Goal: Task Accomplishment & Management: Complete application form

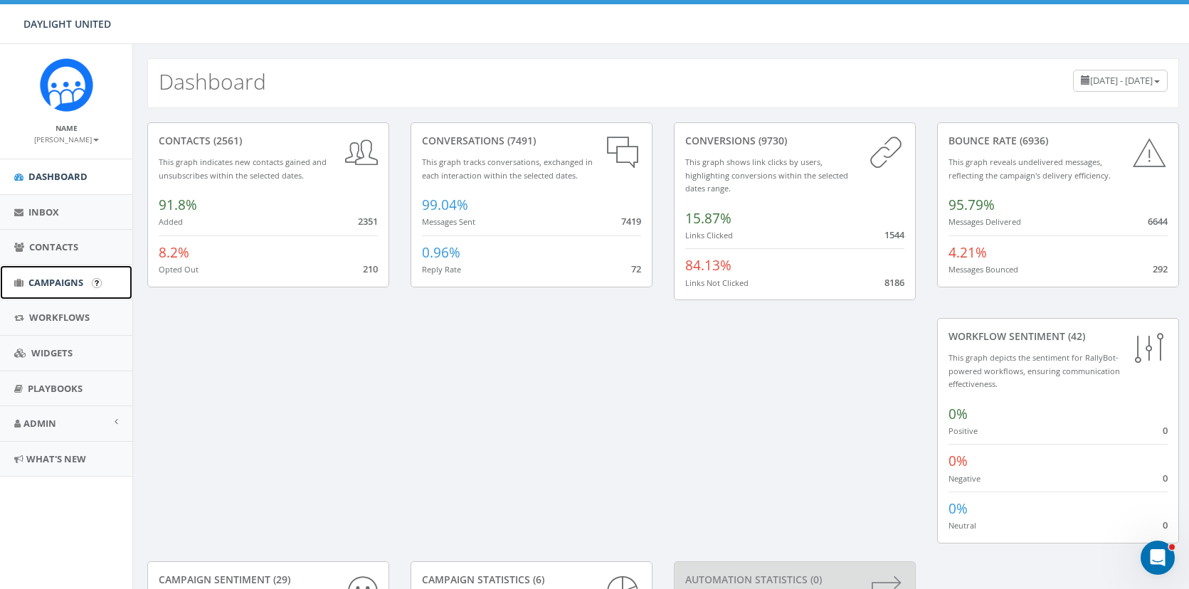
click at [53, 273] on link "Campaigns" at bounding box center [66, 282] width 132 height 35
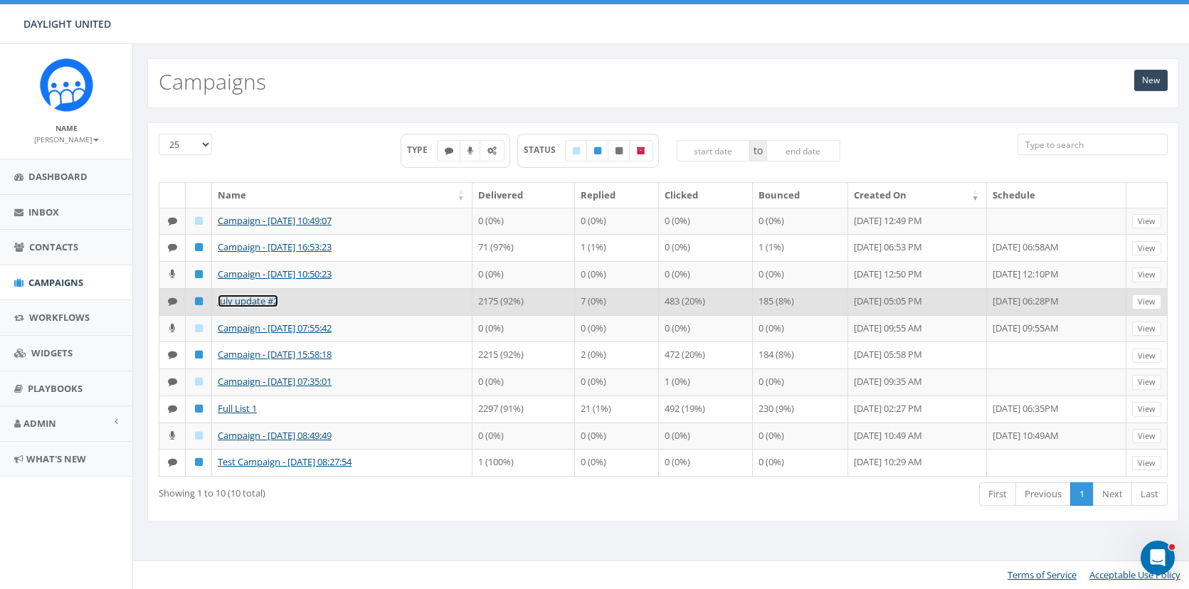
click at [244, 297] on link "July update #2" at bounding box center [248, 301] width 60 height 13
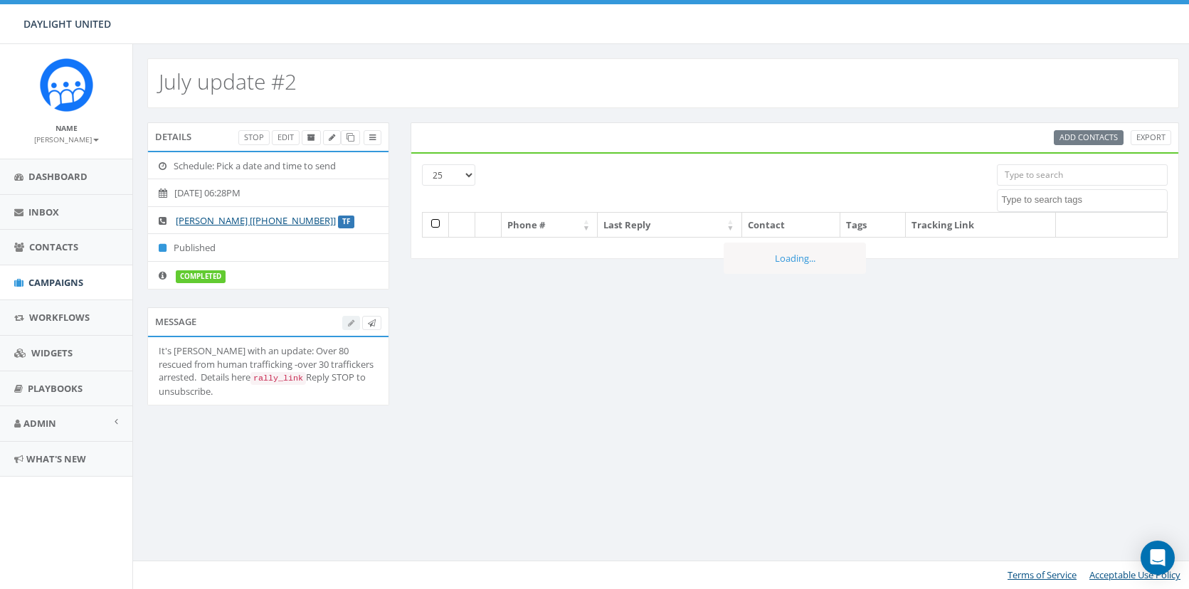
select select
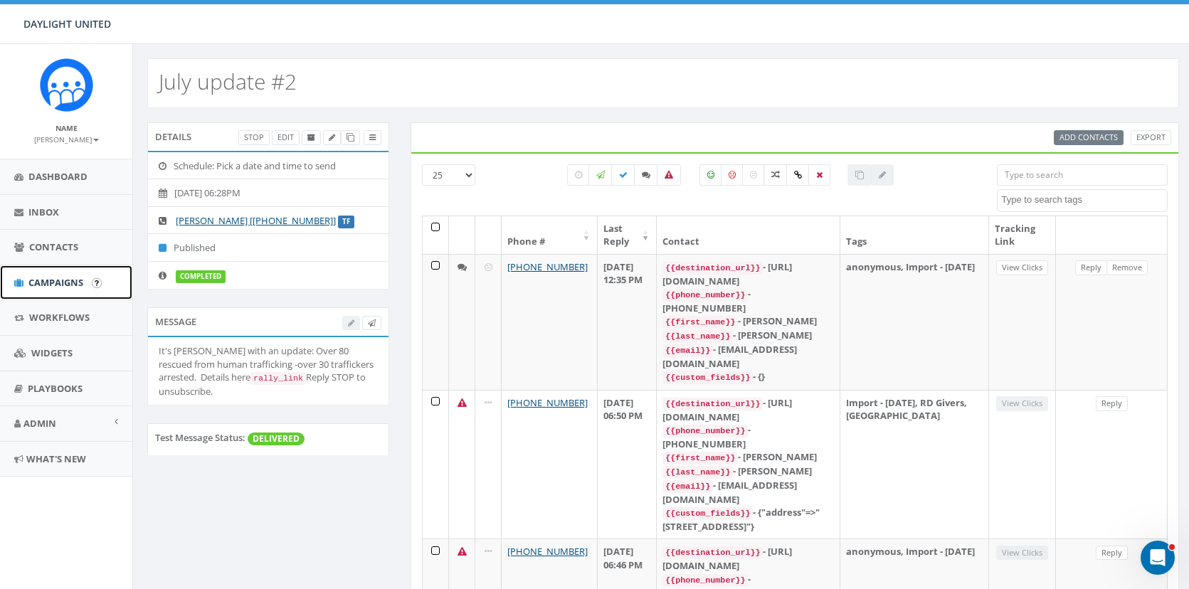
click at [63, 267] on link "Campaigns" at bounding box center [66, 282] width 132 height 35
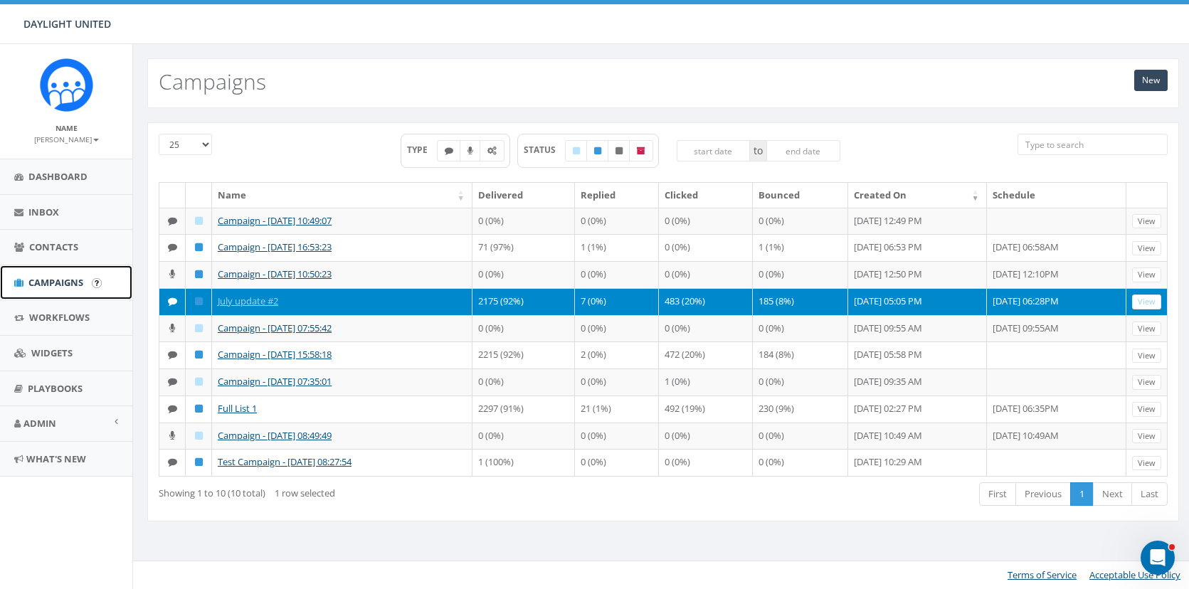
click at [60, 283] on span "Campaigns" at bounding box center [55, 282] width 55 height 13
click at [1150, 78] on link "New" at bounding box center [1150, 80] width 33 height 21
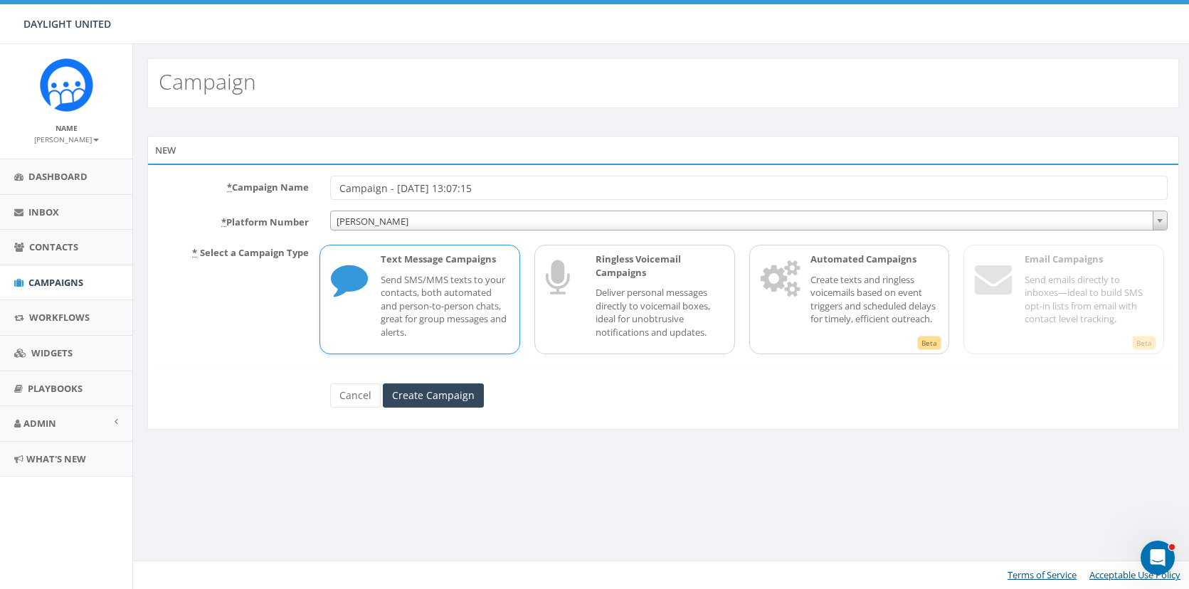
click at [430, 293] on p "Send SMS/MMS texts to your contacts, both automated and person-to-person chats,…" at bounding box center [445, 306] width 128 height 66
click at [423, 398] on input "Create Campaign" at bounding box center [433, 395] width 101 height 24
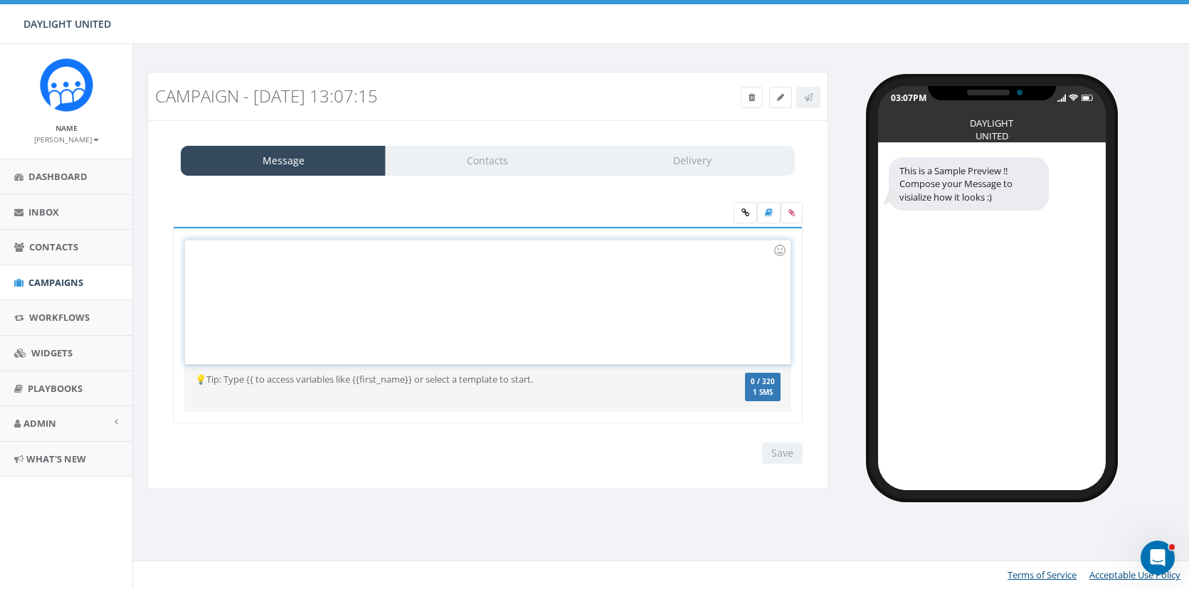
click at [471, 277] on div at bounding box center [487, 302] width 605 height 124
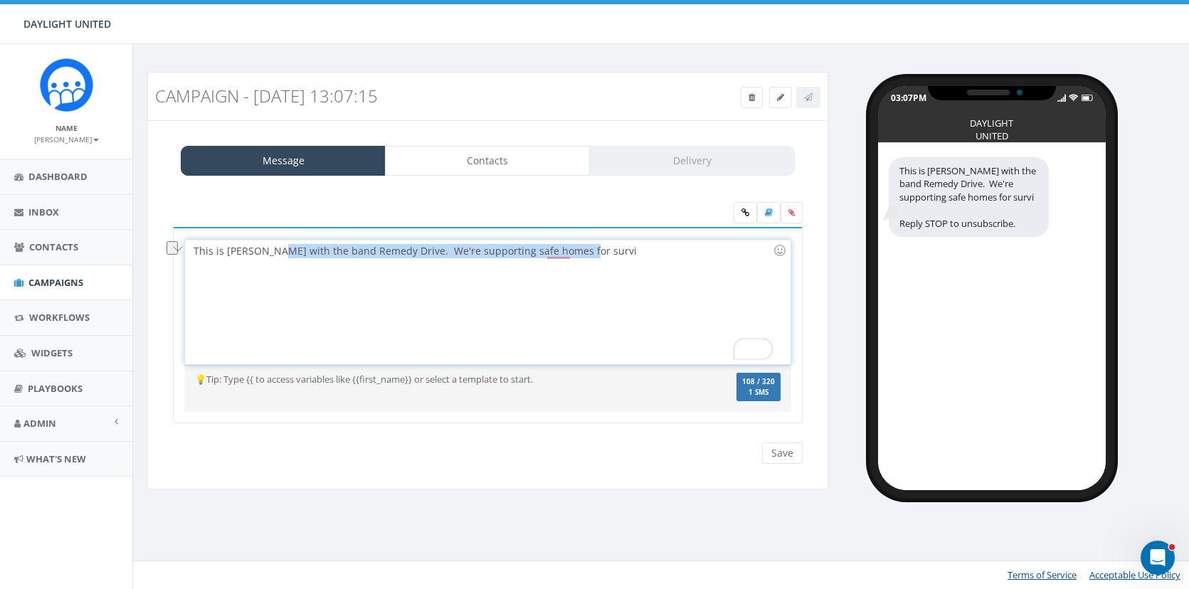
drag, startPoint x: 581, startPoint y: 258, endPoint x: 271, endPoint y: 253, distance: 310.2
click at [271, 253] on div "This is David with the band Remedy Drive. We're supporting safe homes for survi" at bounding box center [487, 302] width 605 height 124
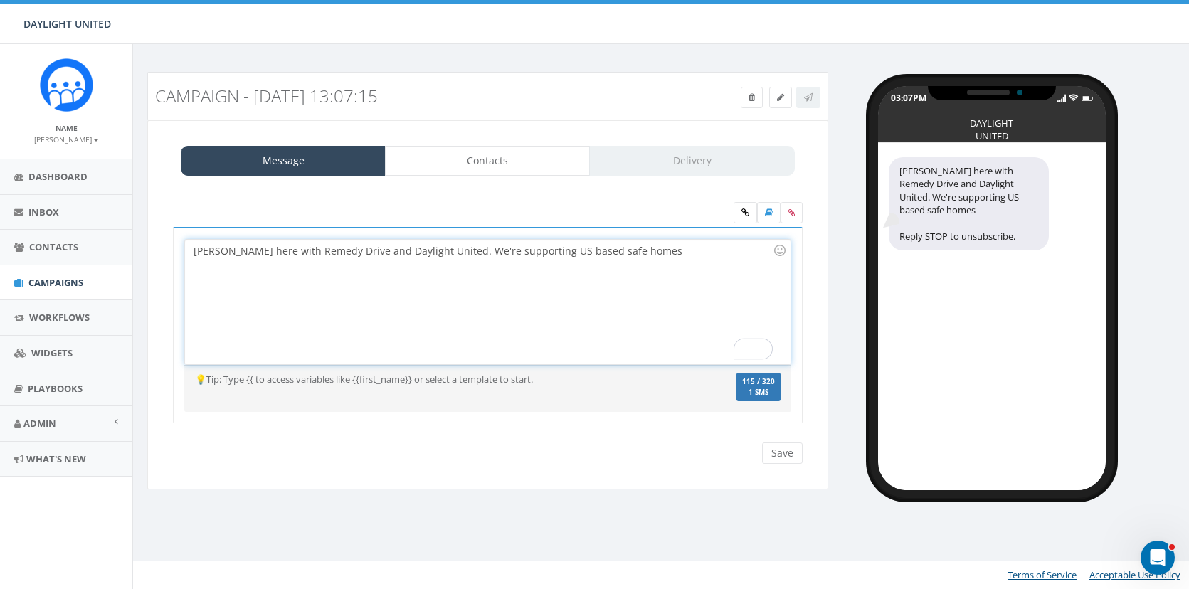
click at [625, 252] on div "David here with Remedy Drive and Daylight United. We're supporting US based saf…" at bounding box center [487, 302] width 605 height 124
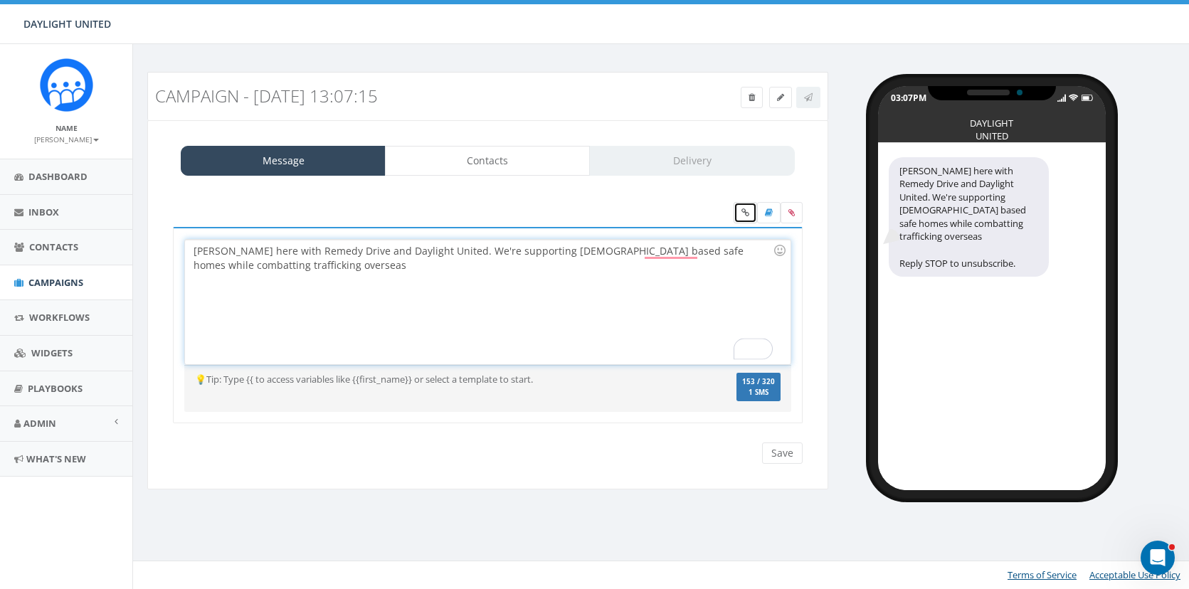
click at [744, 216] on icon at bounding box center [745, 212] width 8 height 9
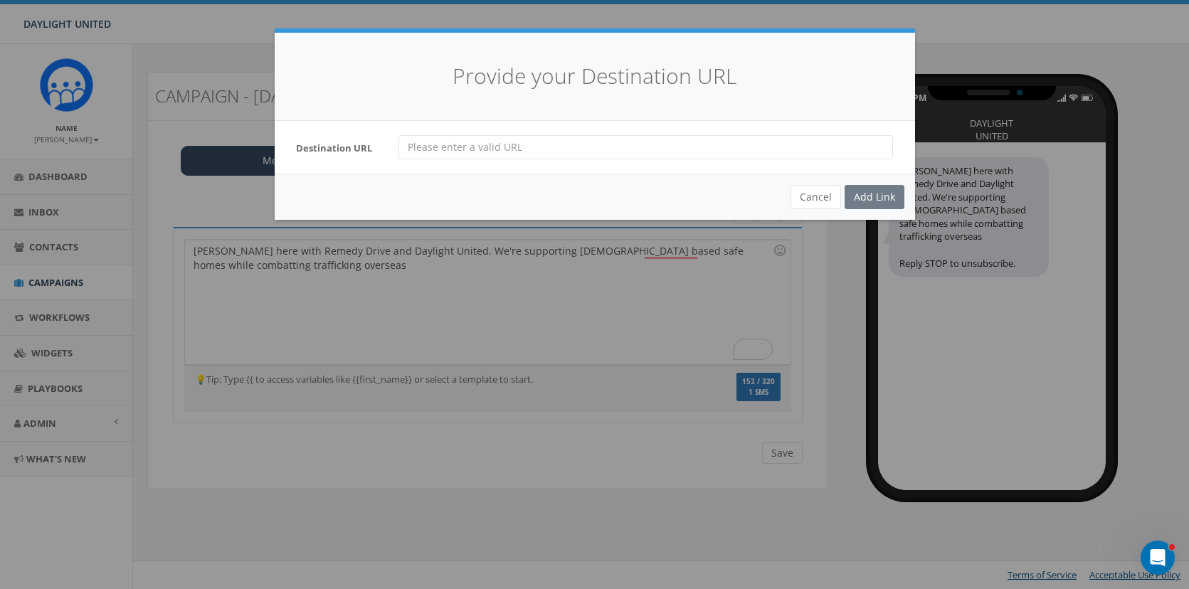
click at [512, 150] on input "url" at bounding box center [645, 147] width 494 height 24
paste input "https://remedydrive.com/daylightunitedupdate"
type input "https://remedydrive.com/daylightunitedupdate"
click at [866, 198] on div "Add Link" at bounding box center [874, 197] width 60 height 24
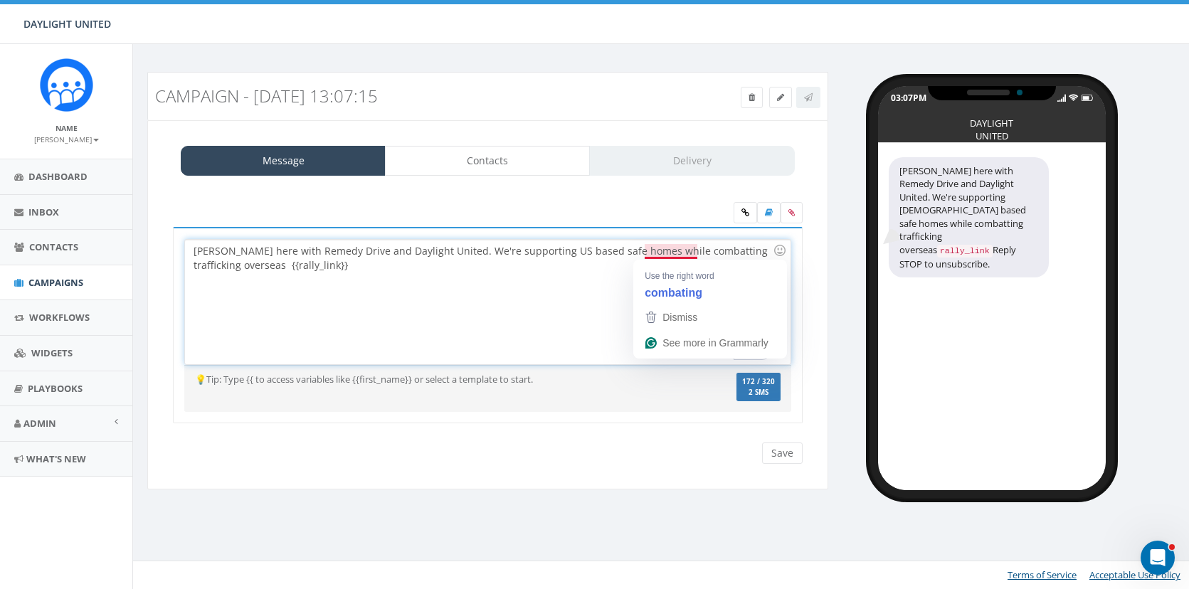
click at [616, 265] on div "David here with Remedy Drive and Daylight United. We're supporting US based saf…" at bounding box center [487, 302] width 605 height 124
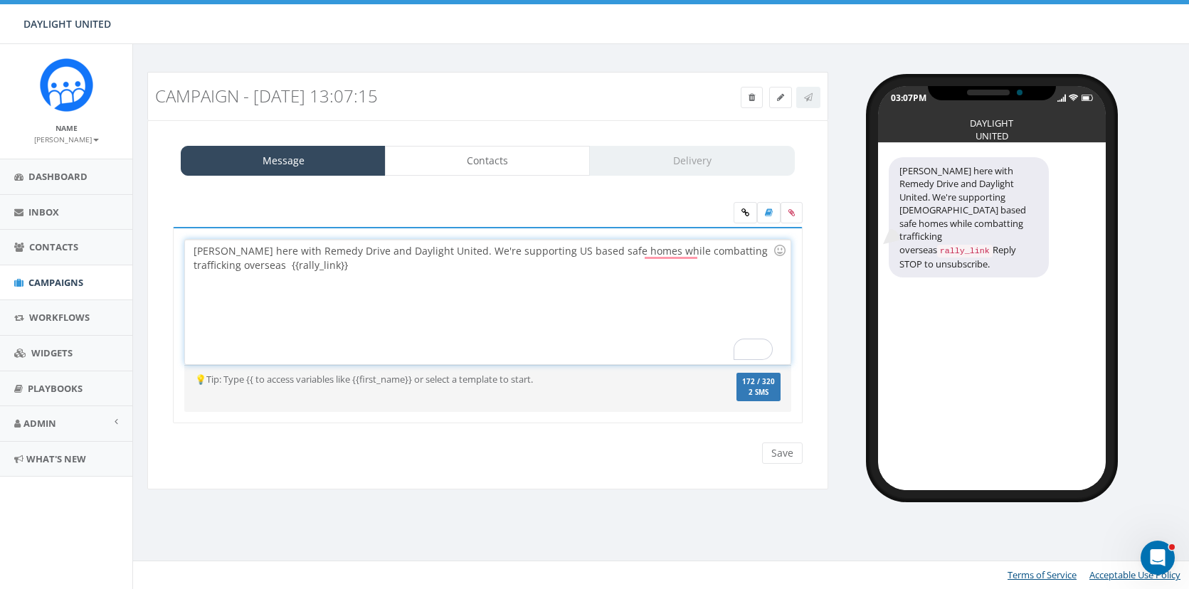
click at [699, 253] on div "David here with Remedy Drive and Daylight United. We're supporting US based saf…" at bounding box center [487, 302] width 605 height 124
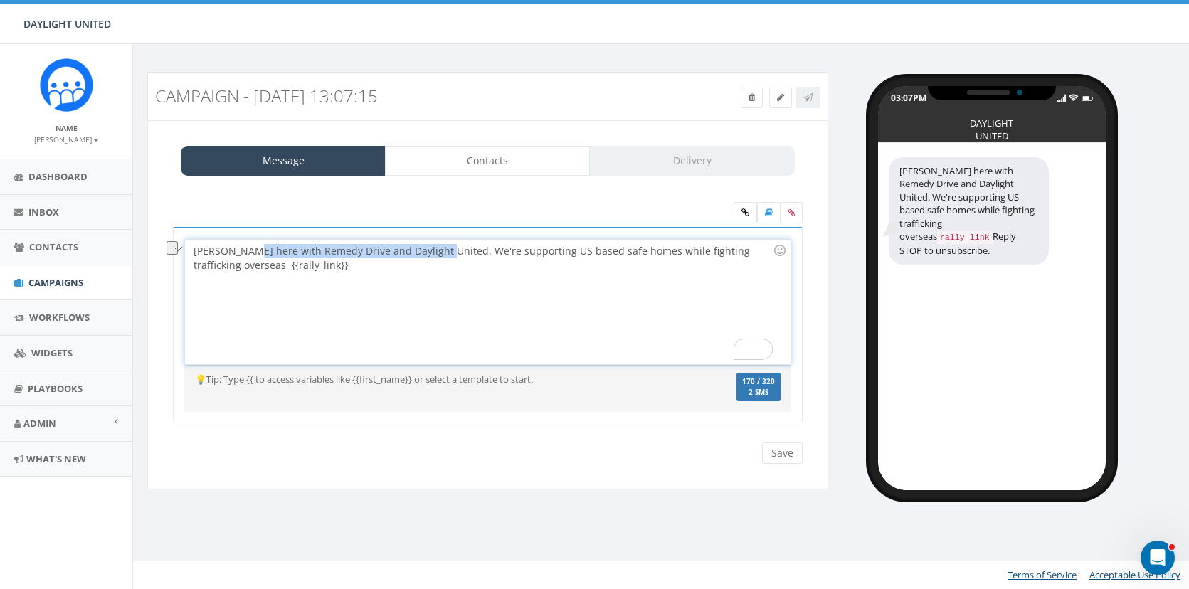
drag, startPoint x: 433, startPoint y: 252, endPoint x: 248, endPoint y: 251, distance: 185.7
click at [248, 251] on div "David here with Remedy Drive and Daylight United. We're supporting US based saf…" at bounding box center [487, 302] width 605 height 124
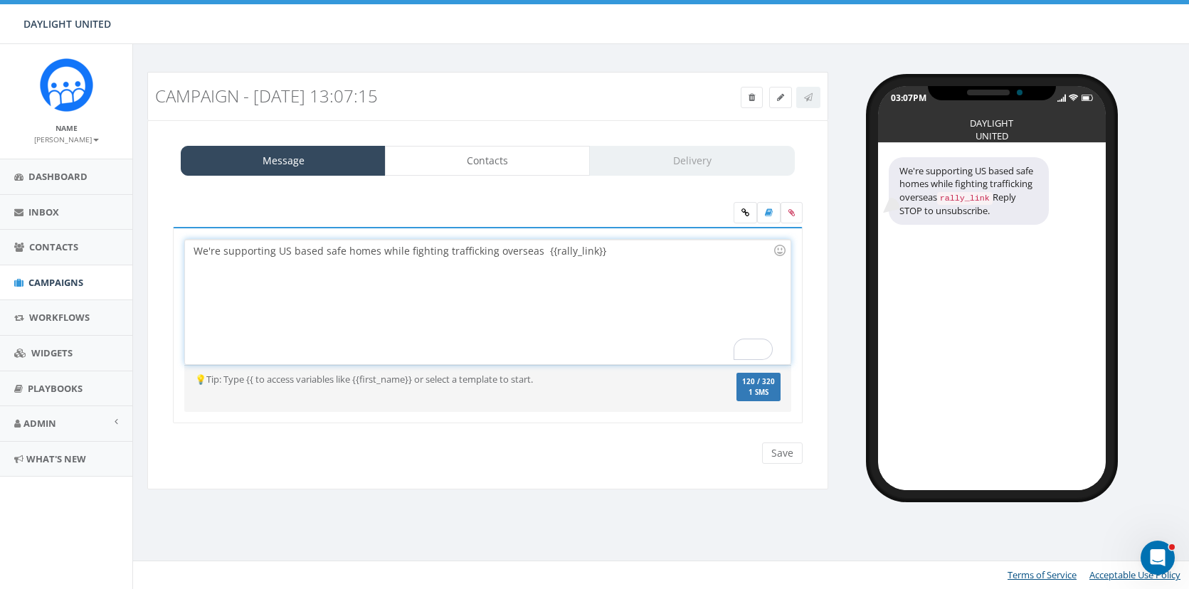
click at [533, 255] on div "We're supporting US based safe homes while fighting trafficking overseas {{rall…" at bounding box center [487, 302] width 605 height 124
click at [193, 254] on div "We're supporting US based safe homes while fighting trafficking overseas. Here'…" at bounding box center [487, 302] width 605 height 124
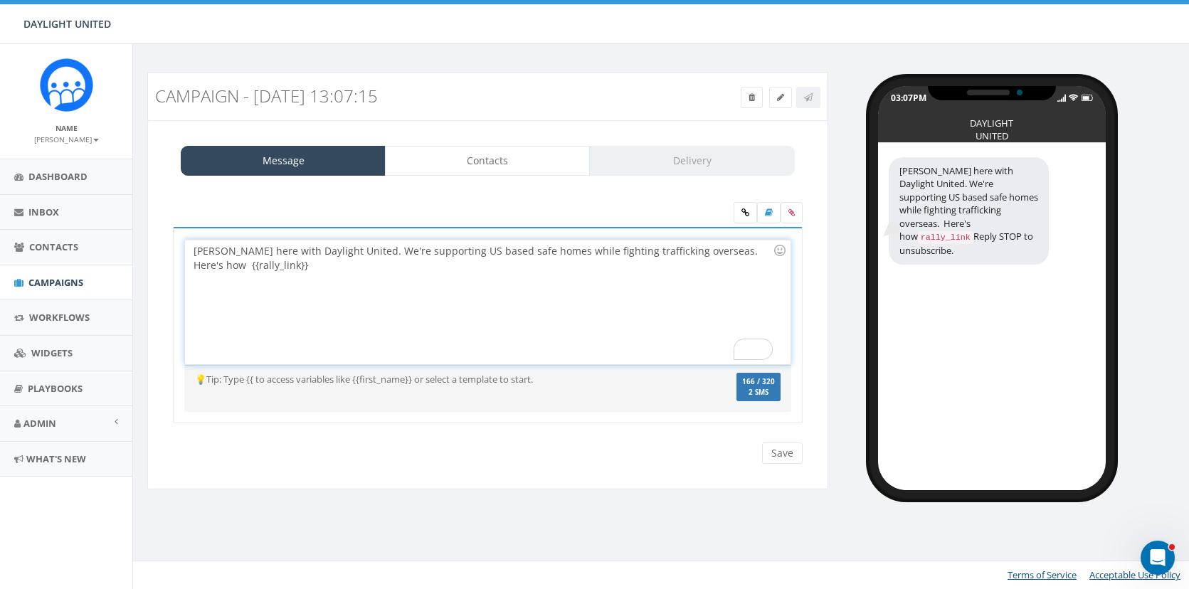
click at [443, 250] on div "David here with Daylight United. We're supporting US based safe homes while fig…" at bounding box center [487, 302] width 605 height 124
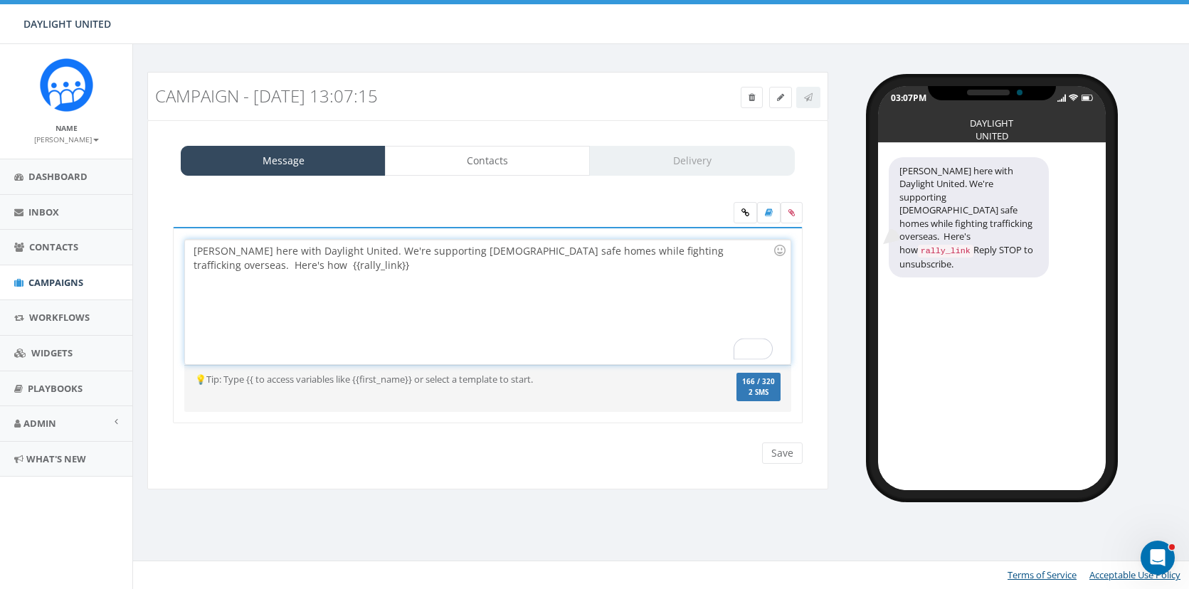
click at [550, 253] on div "David here with Daylight United. We're supporting US-based safe homes while fig…" at bounding box center [487, 302] width 605 height 124
click at [555, 253] on div "David here with Daylight United. We're supporting US-based safe homes while fig…" at bounding box center [487, 302] width 605 height 124
click at [686, 253] on div "David here with Daylight United. We're supporting US-based safe homes and fight…" at bounding box center [487, 302] width 605 height 124
click at [267, 253] on div "David here with Daylight United. We're supporting US-based safe homes and fight…" at bounding box center [487, 302] width 605 height 124
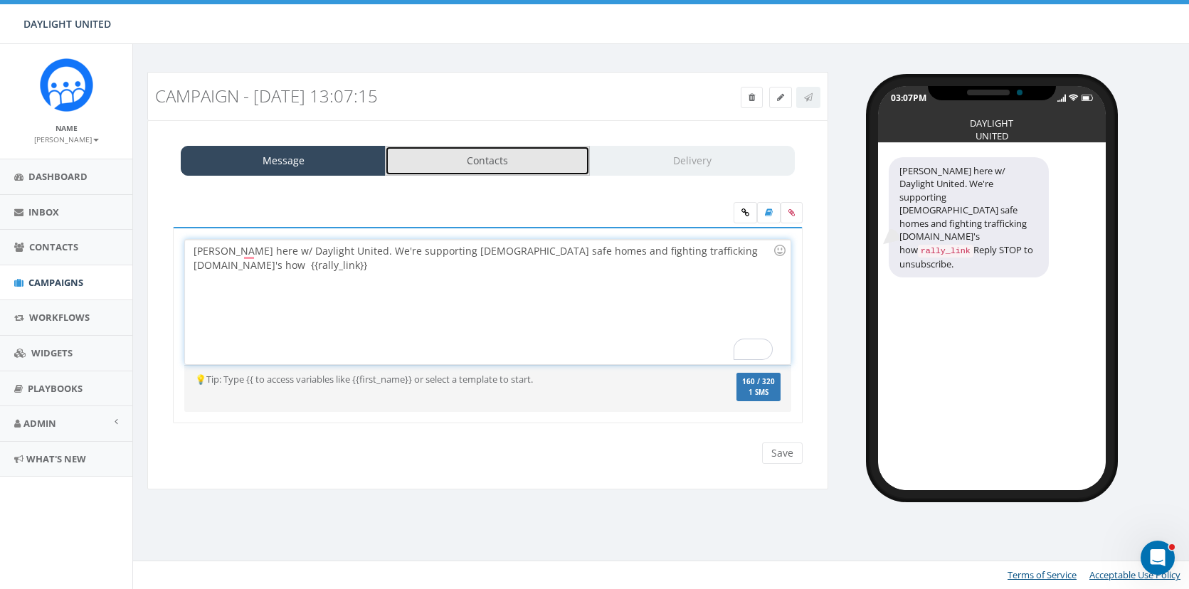
click at [485, 164] on link "Contacts" at bounding box center [487, 161] width 205 height 30
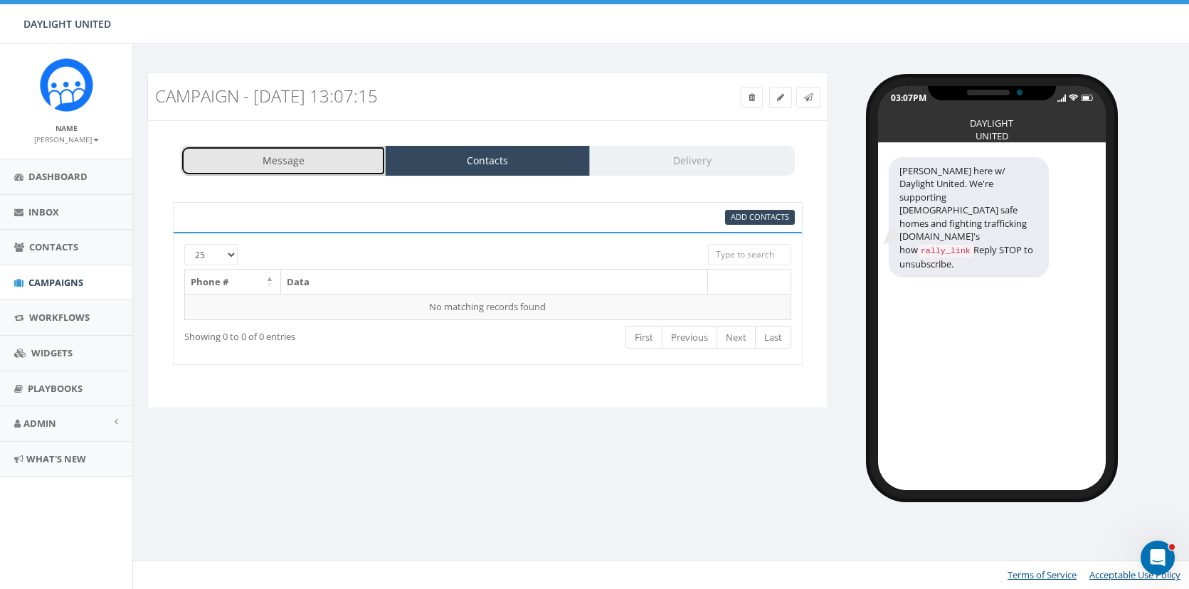
click at [332, 152] on link "Message" at bounding box center [283, 161] width 205 height 30
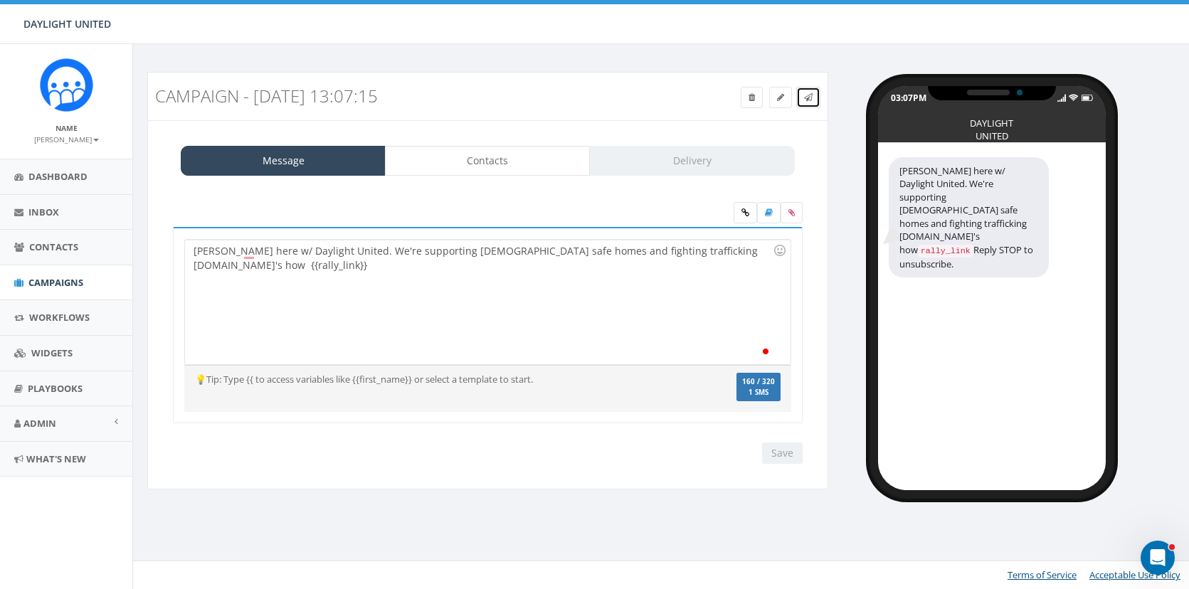
click at [813, 100] on link at bounding box center [808, 97] width 24 height 21
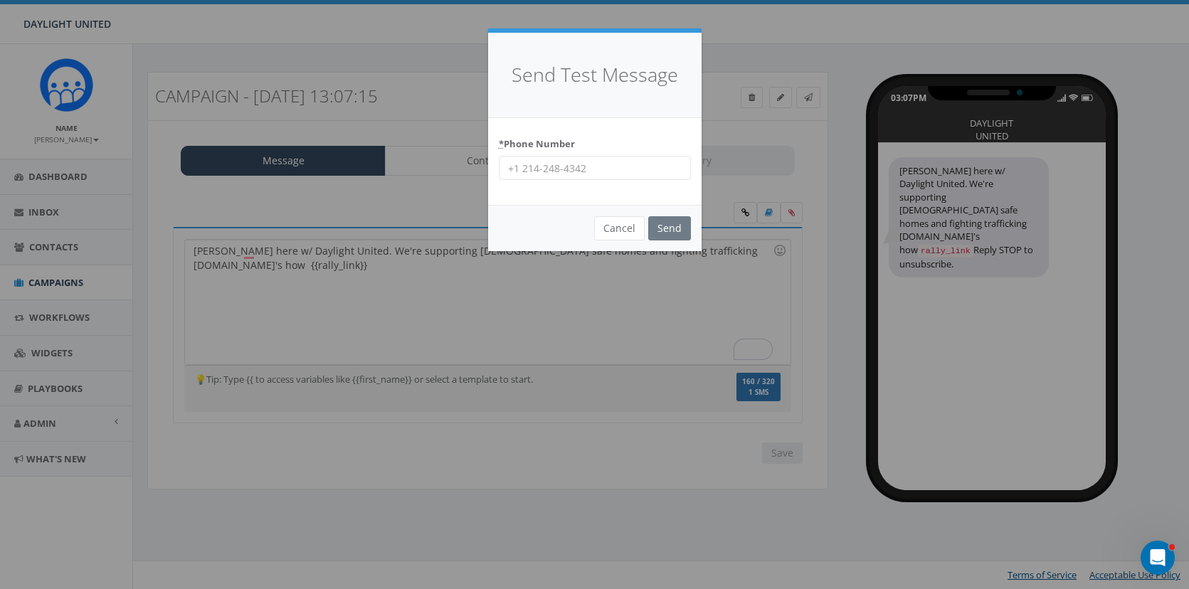
click at [575, 169] on input "* Phone Number" at bounding box center [595, 168] width 192 height 24
type input "402 730 0475"
click at [677, 223] on input "Send" at bounding box center [669, 228] width 43 height 24
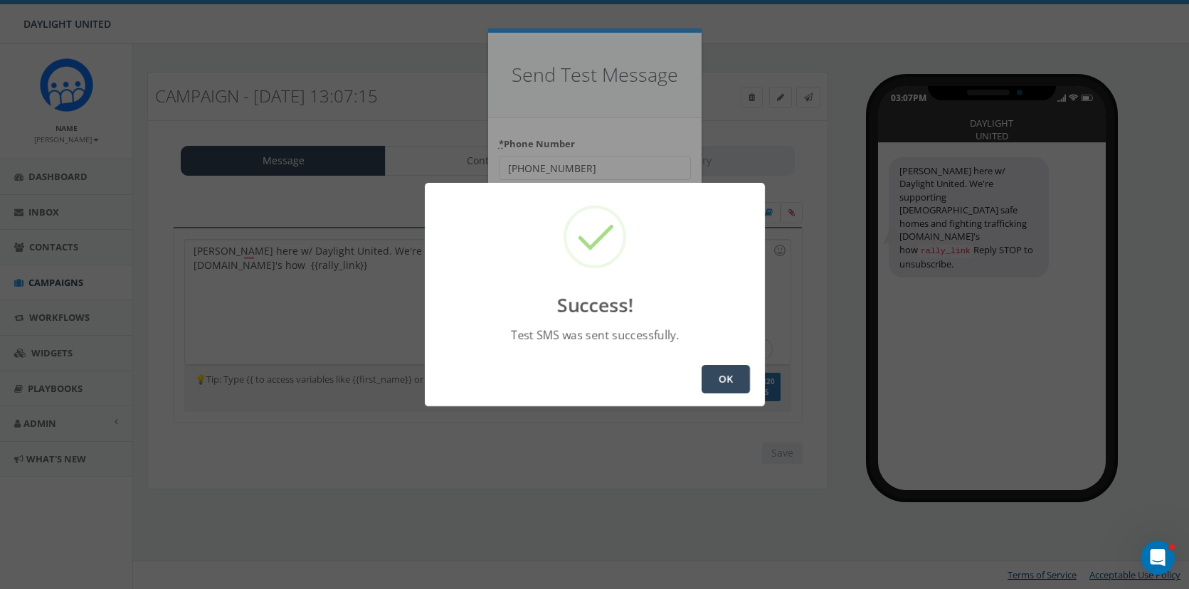
click at [719, 373] on button "OK" at bounding box center [725, 379] width 48 height 28
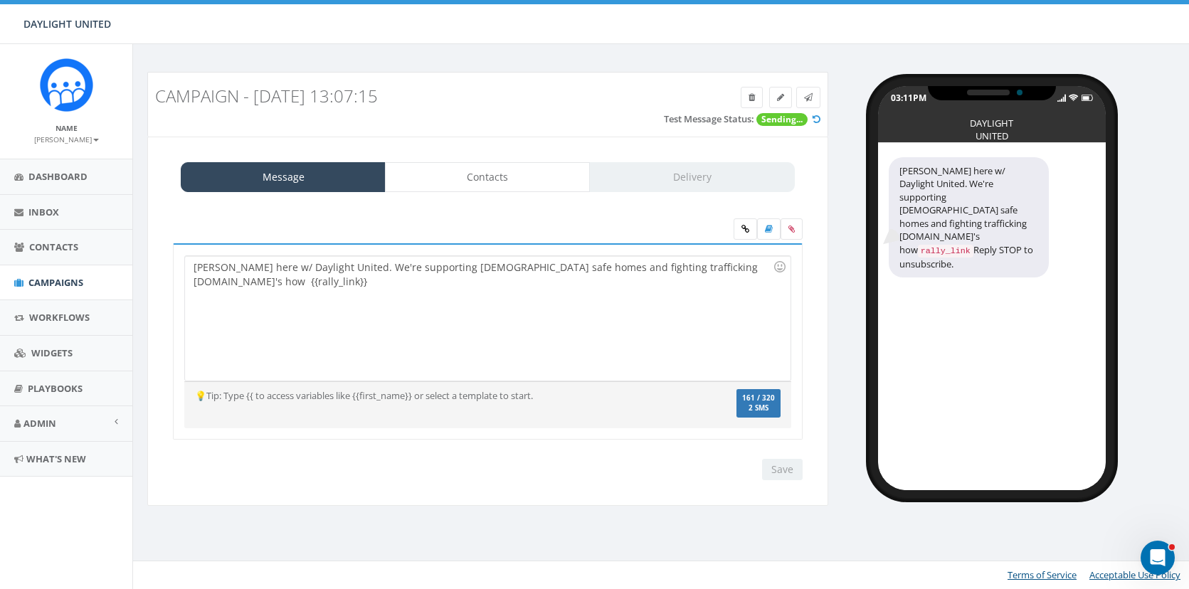
click at [217, 282] on div "[PERSON_NAME] here w/ Daylight United. We're supporting [DEMOGRAPHIC_DATA] safe…" at bounding box center [487, 318] width 605 height 124
click at [336, 270] on div "David here w/ Daylight United. We're supporting US-based safe homes and fightin…" at bounding box center [487, 318] width 605 height 124
click at [805, 100] on icon at bounding box center [808, 97] width 9 height 9
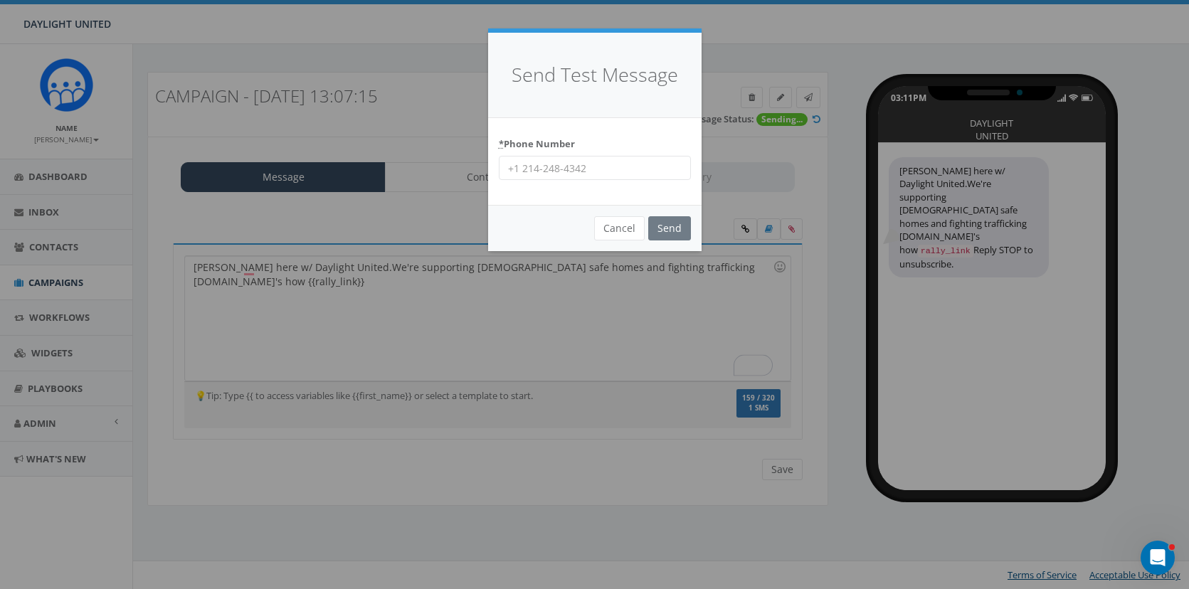
click at [571, 168] on input "* Phone Number" at bounding box center [595, 168] width 192 height 24
type input "6155095061"
click at [666, 230] on input "Send" at bounding box center [669, 228] width 43 height 24
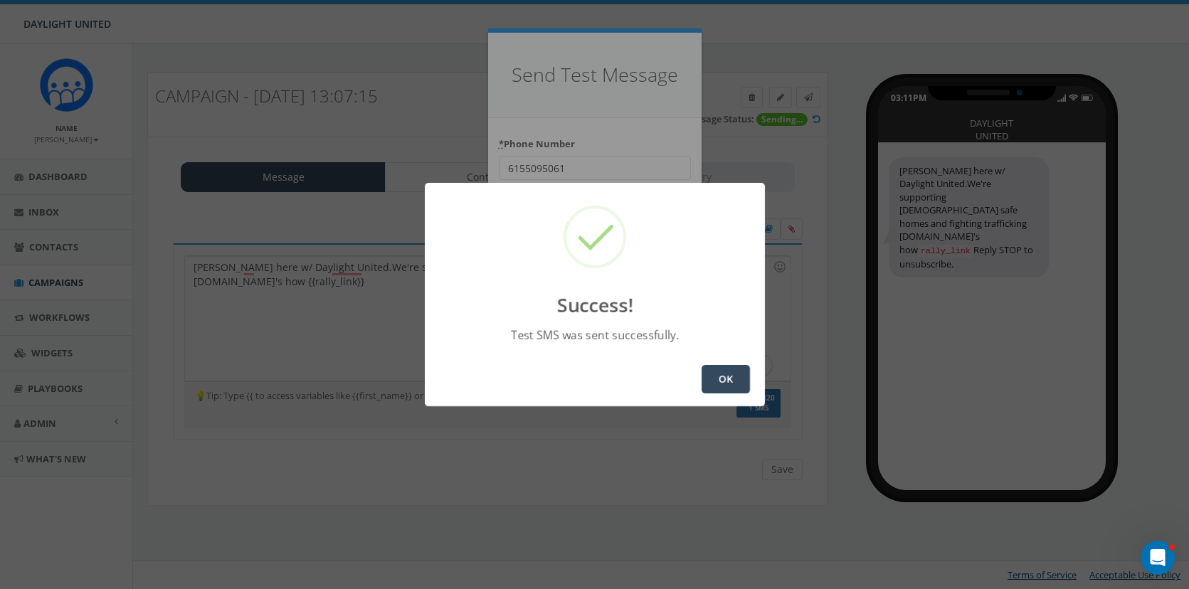
click at [725, 378] on button "OK" at bounding box center [725, 379] width 48 height 28
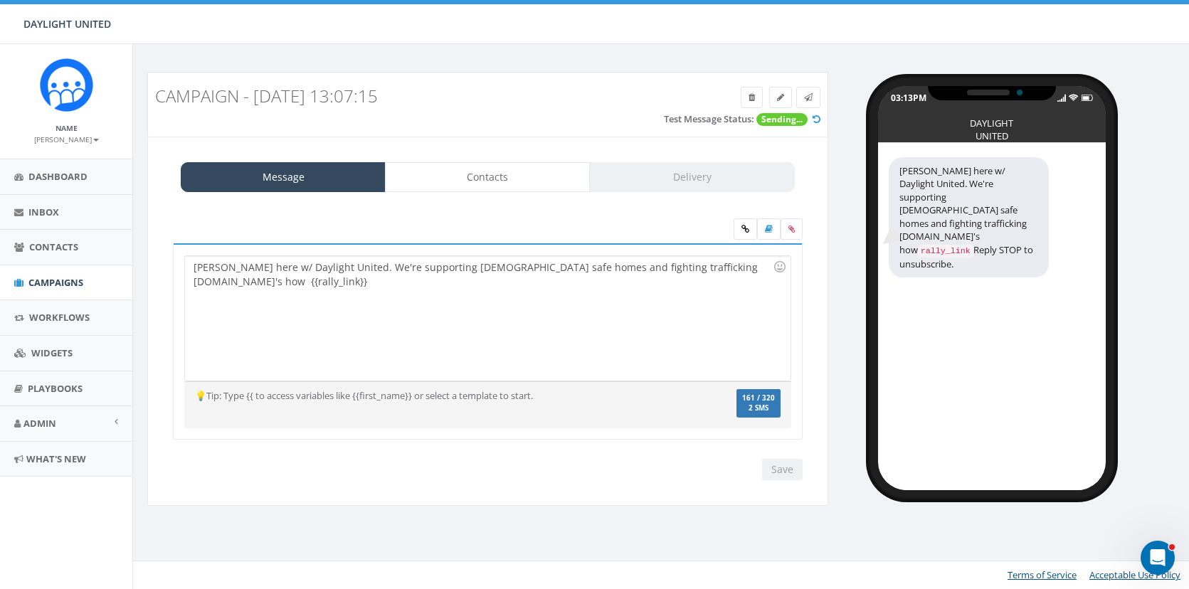
click at [344, 285] on div "David here w/ Daylight United. We're supporting US-based safe homes and fightin…" at bounding box center [487, 318] width 605 height 124
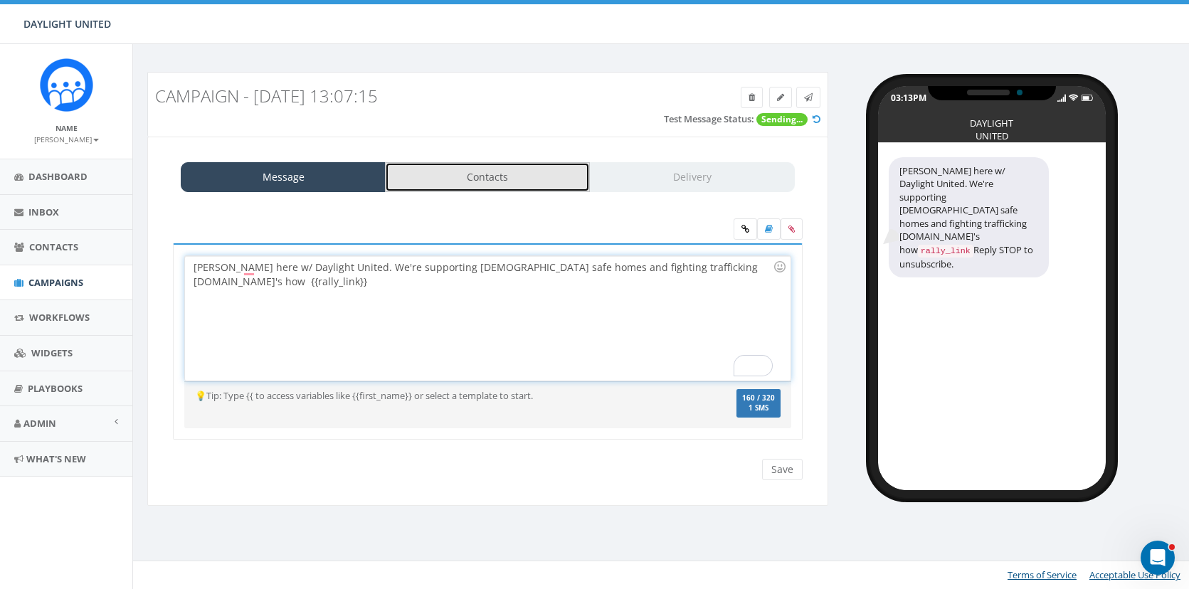
click at [520, 181] on link "Contacts" at bounding box center [487, 177] width 205 height 30
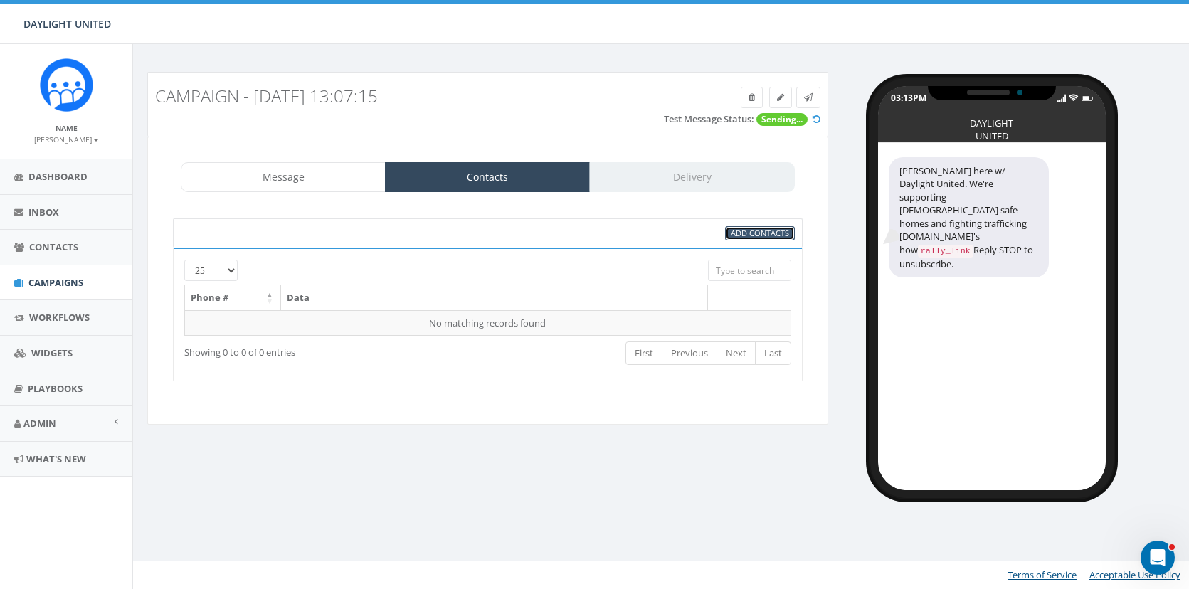
click at [754, 231] on span "Add Contacts" at bounding box center [760, 233] width 58 height 11
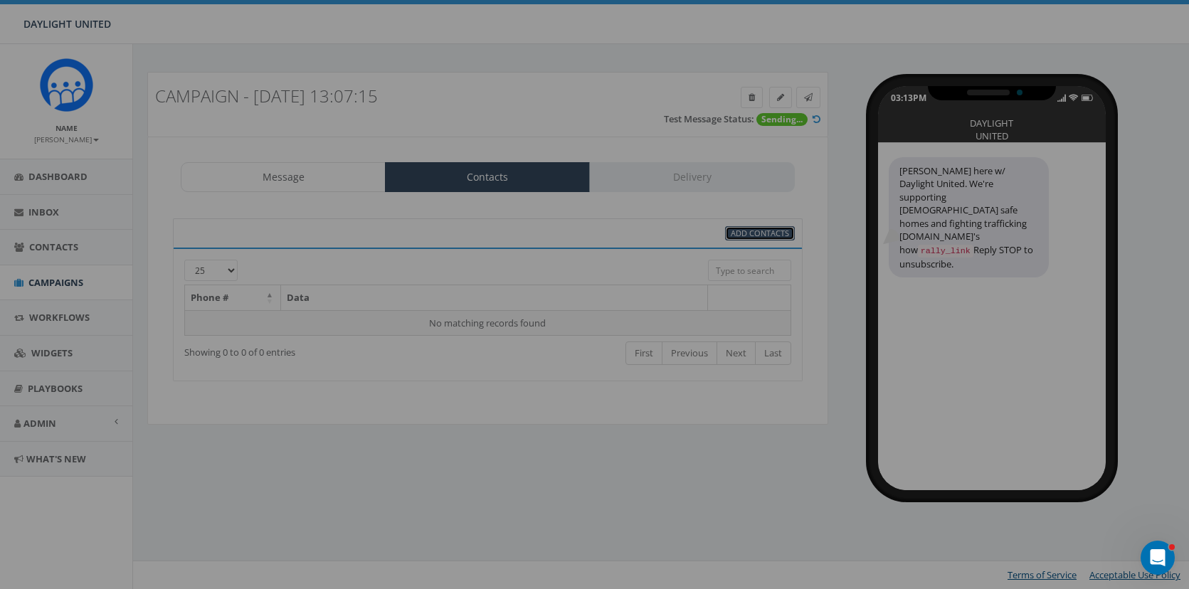
select select
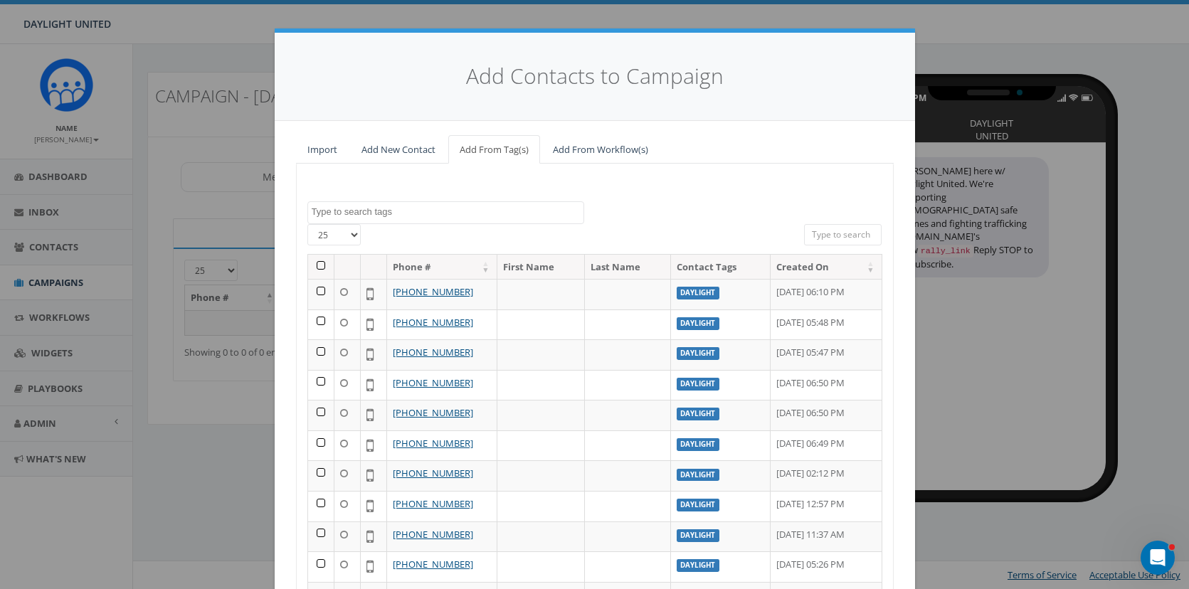
click at [319, 265] on th at bounding box center [321, 267] width 26 height 25
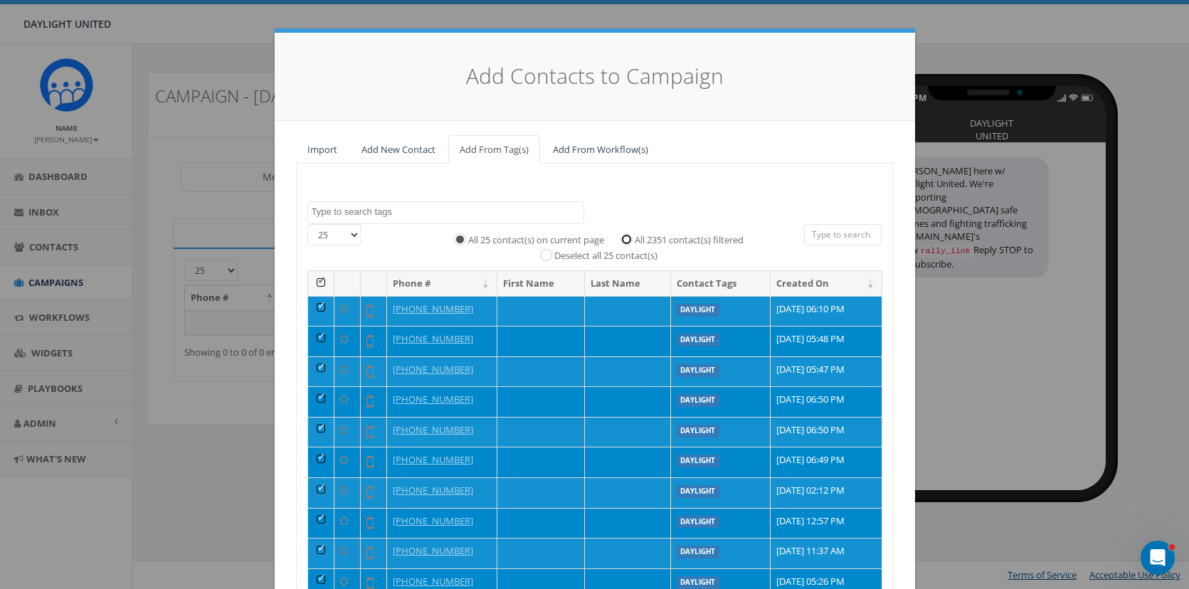
click at [626, 238] on input "All 2351 contact(s) filtered" at bounding box center [629, 238] width 9 height 9
radio input "true"
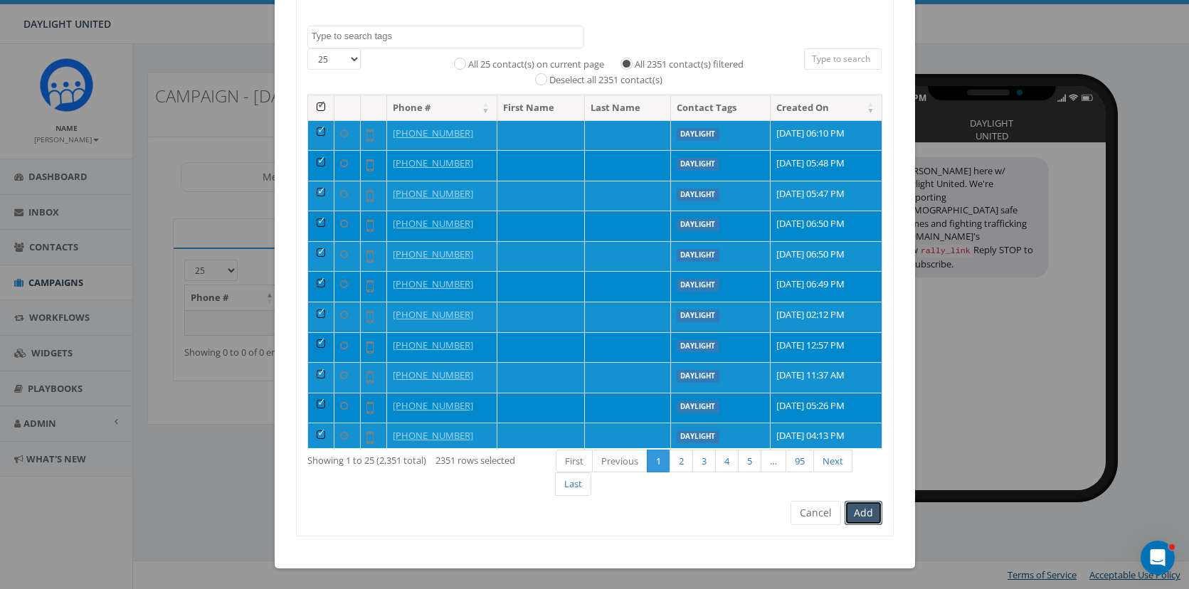
click at [861, 514] on button "Add" at bounding box center [863, 513] width 38 height 24
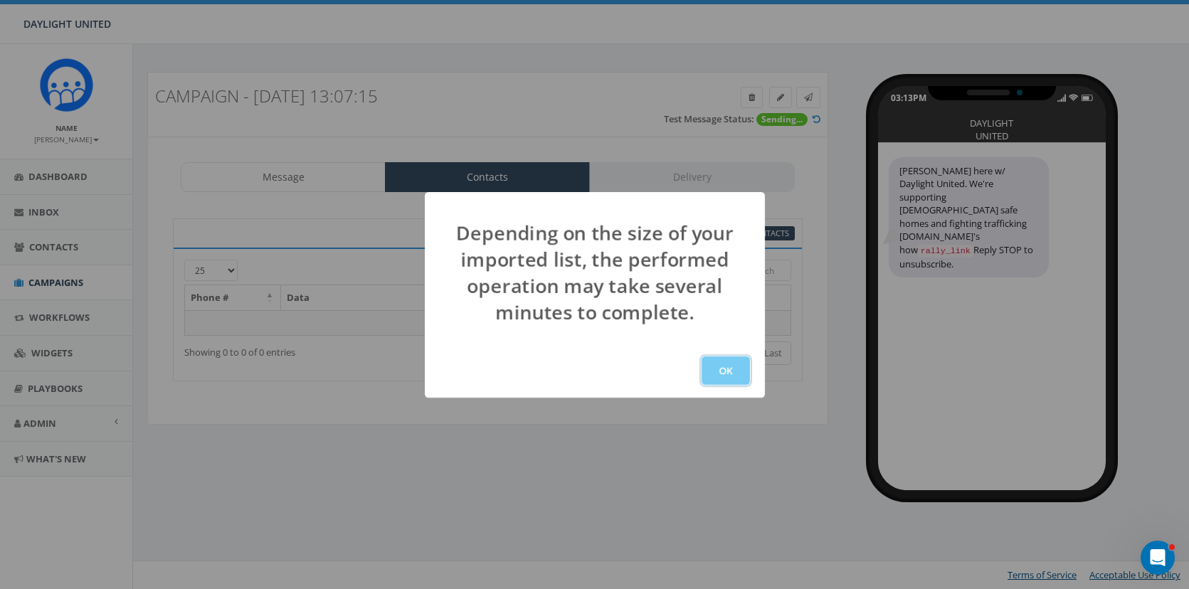
click at [721, 369] on button "OK" at bounding box center [725, 370] width 48 height 28
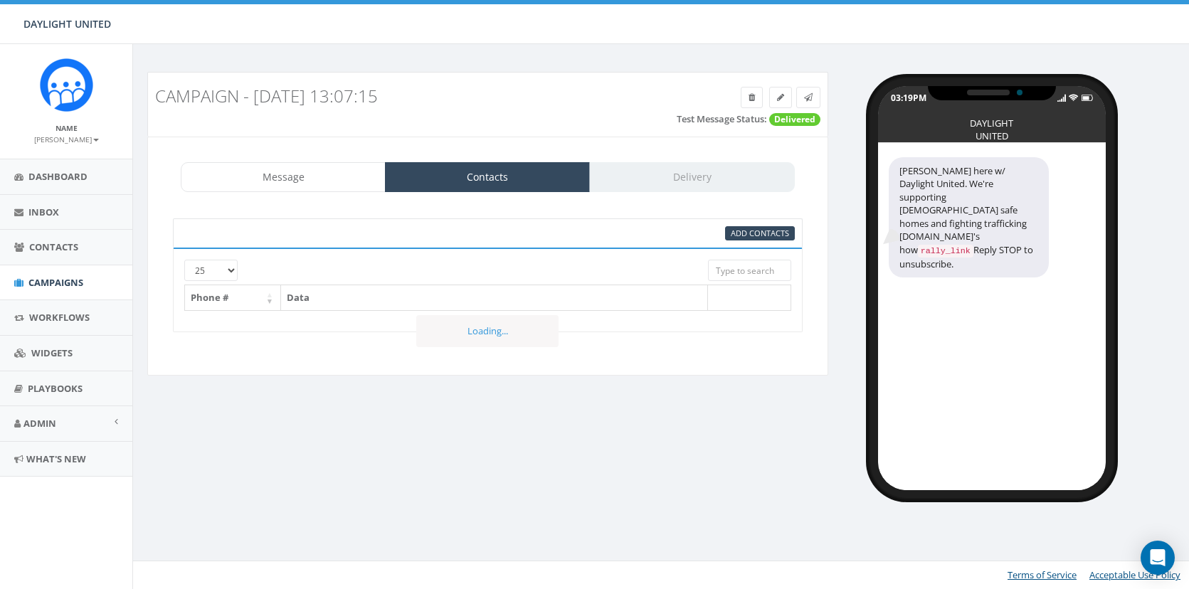
select select
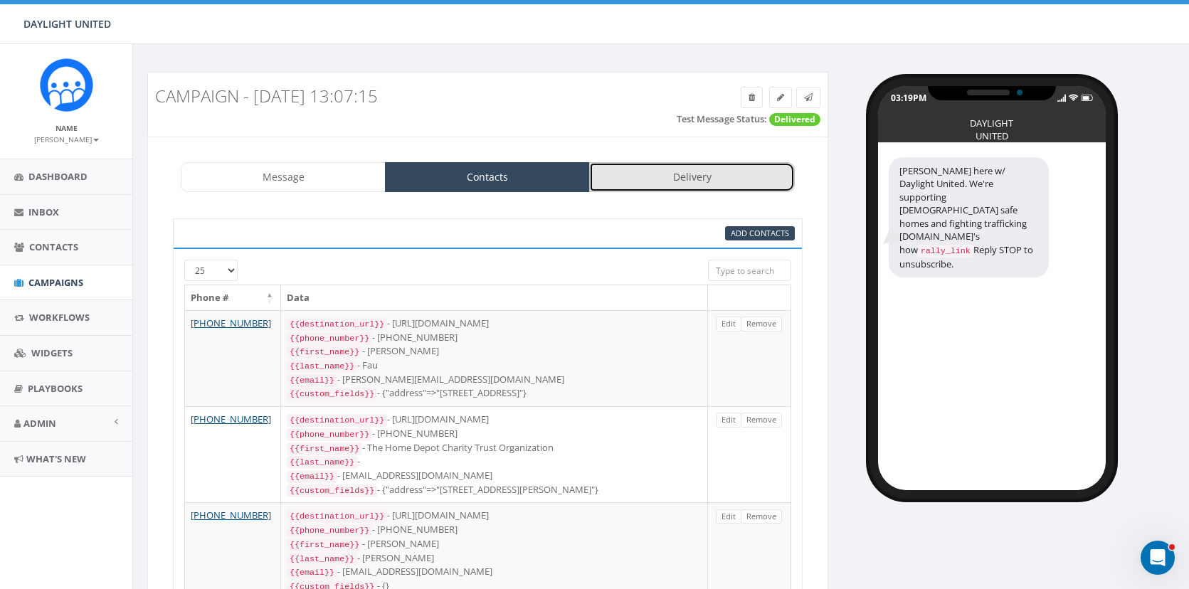
click at [691, 178] on link "Delivery" at bounding box center [691, 177] width 205 height 30
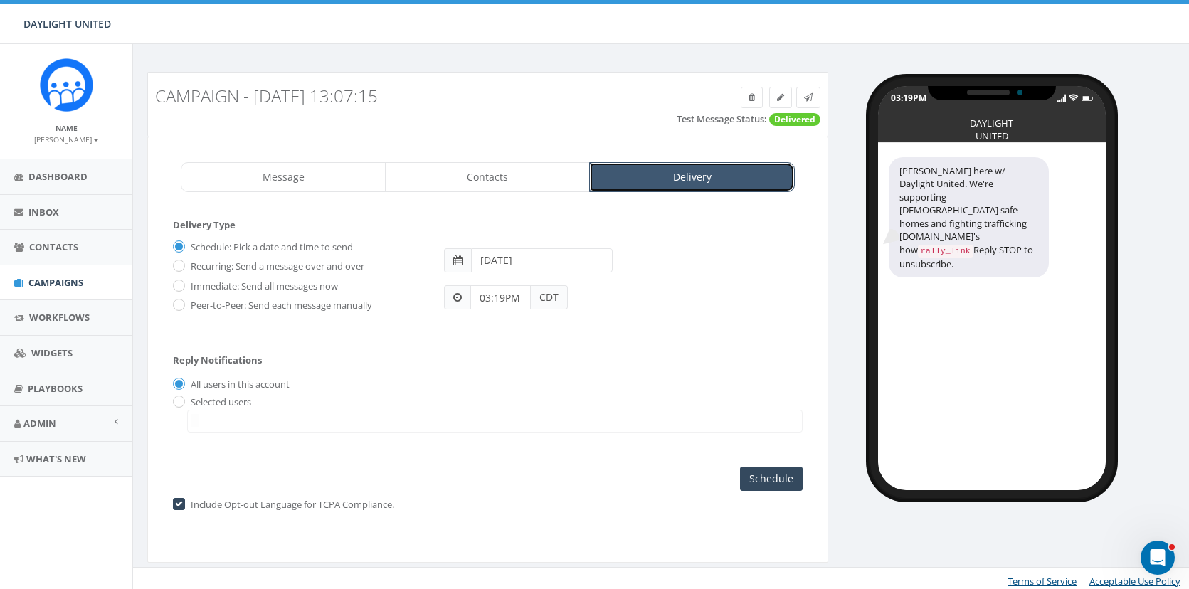
scroll to position [6, 0]
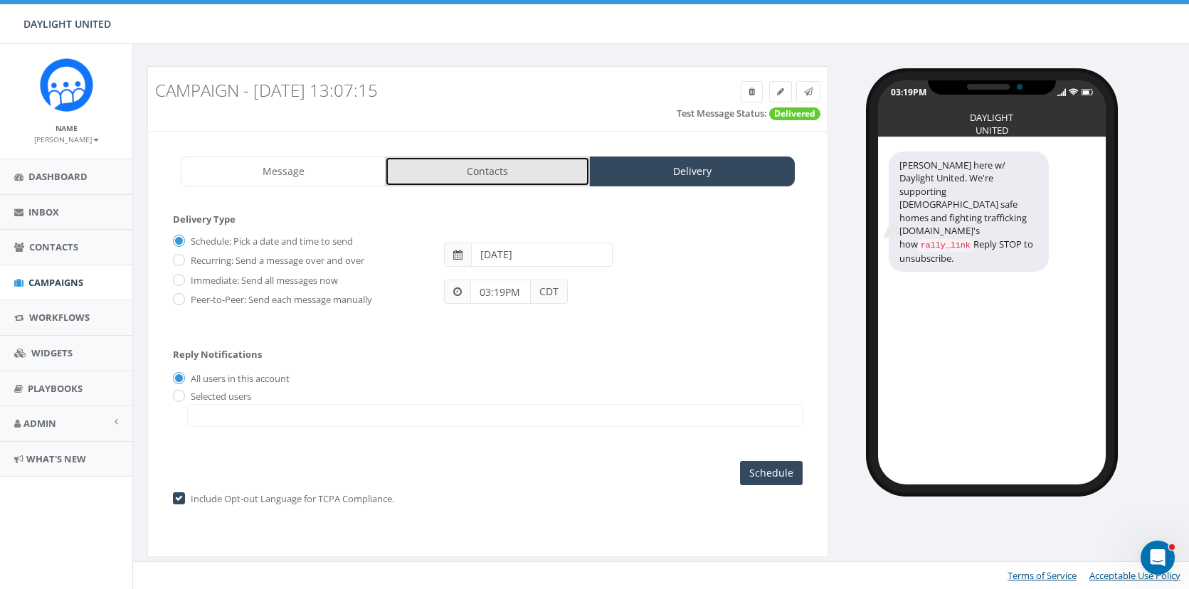
click at [501, 166] on link "Contacts" at bounding box center [487, 172] width 205 height 30
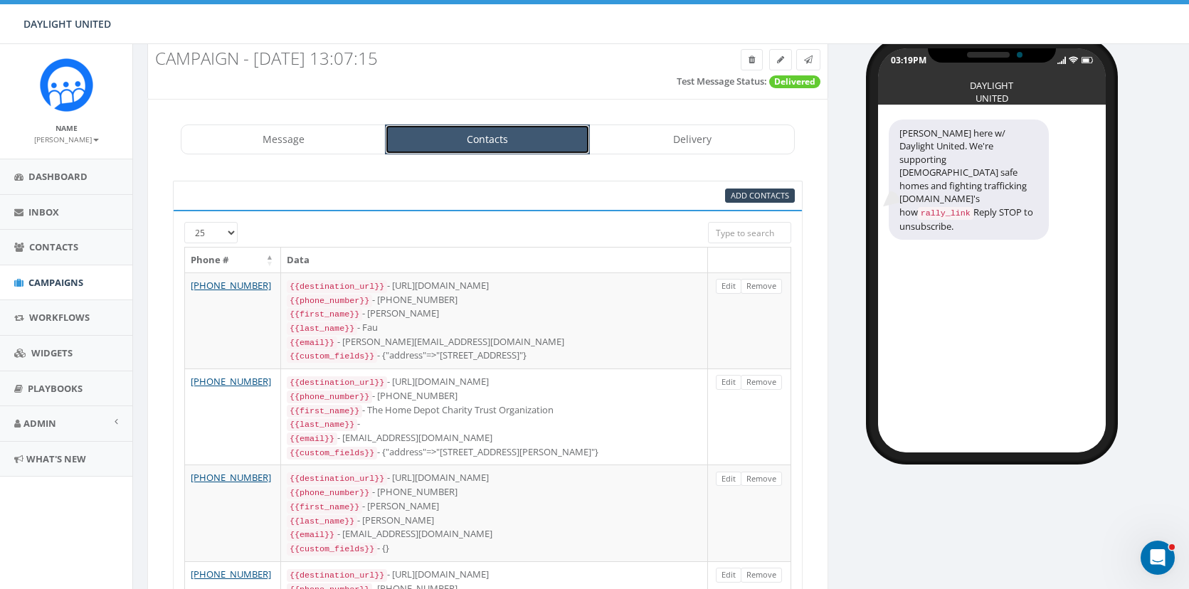
scroll to position [0, 0]
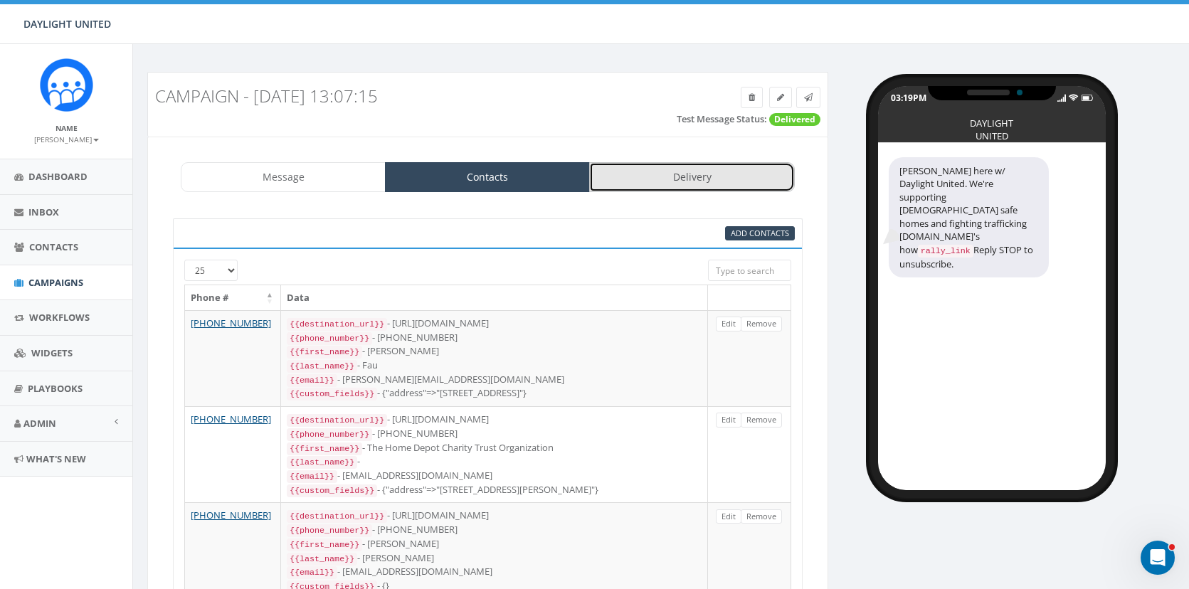
click at [702, 182] on link "Delivery" at bounding box center [691, 177] width 205 height 30
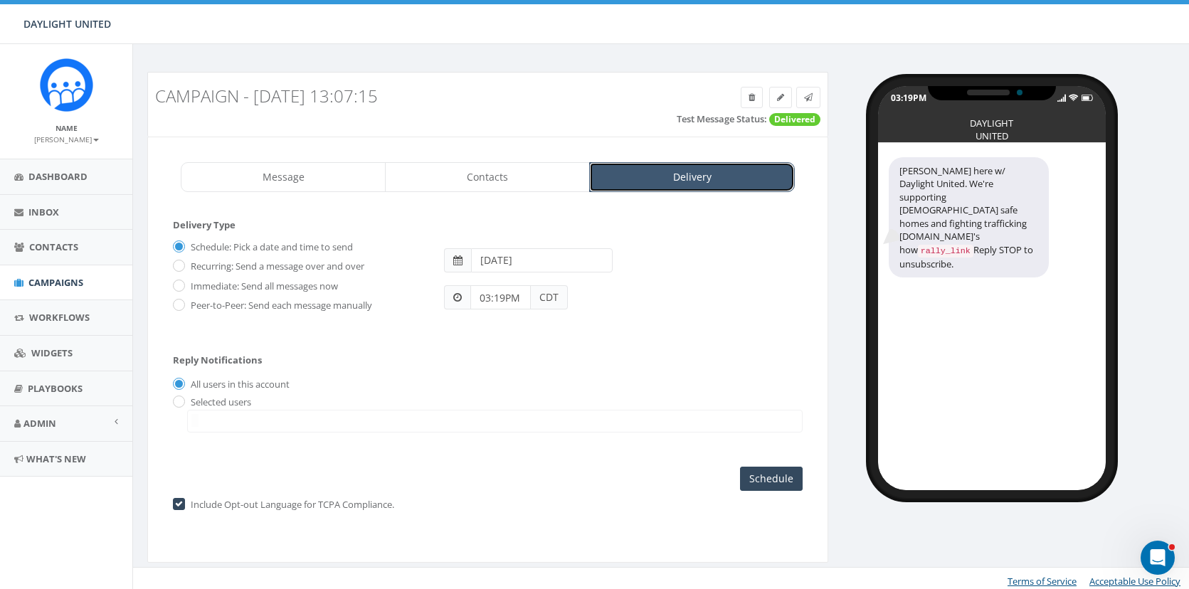
scroll to position [6, 0]
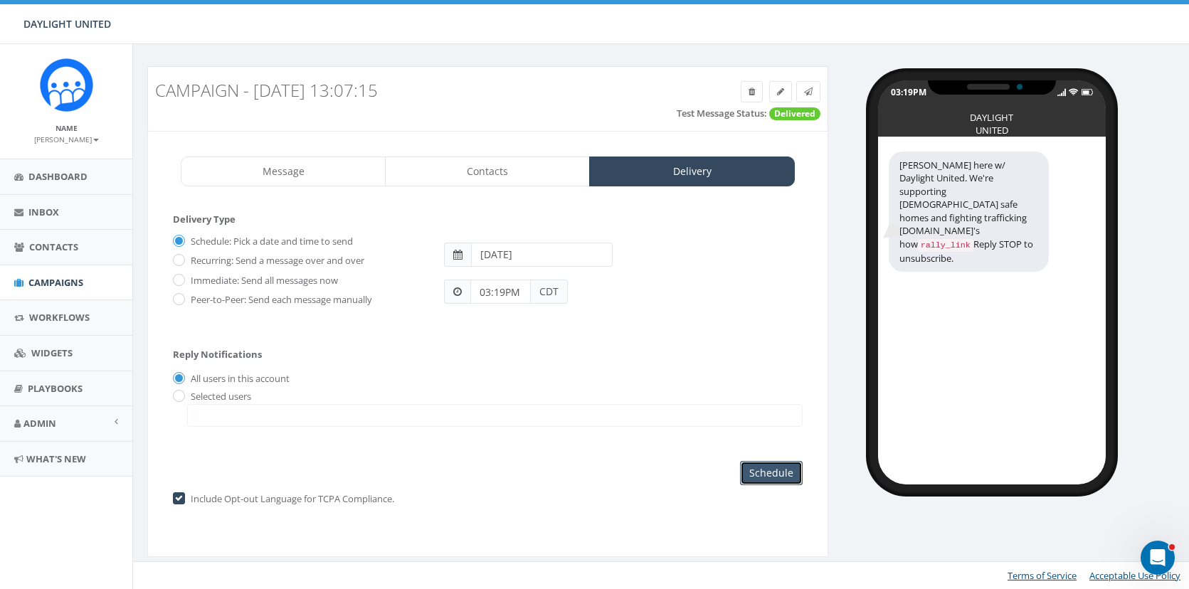
click at [767, 479] on input "Schedule" at bounding box center [771, 473] width 63 height 24
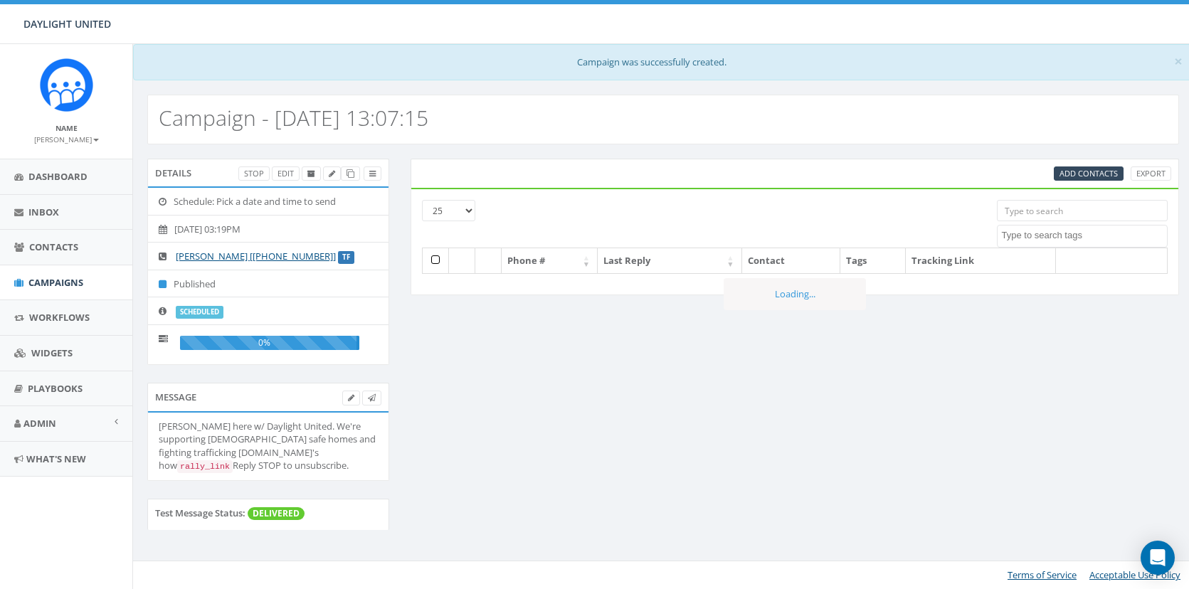
select select
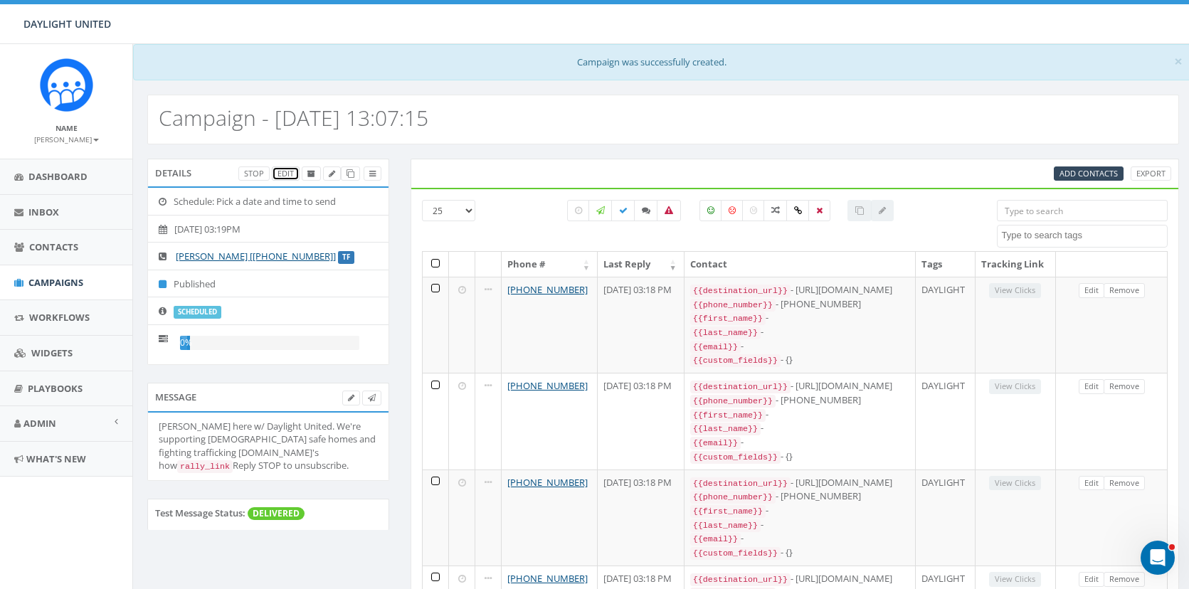
click at [277, 169] on link "Edit" at bounding box center [286, 173] width 28 height 15
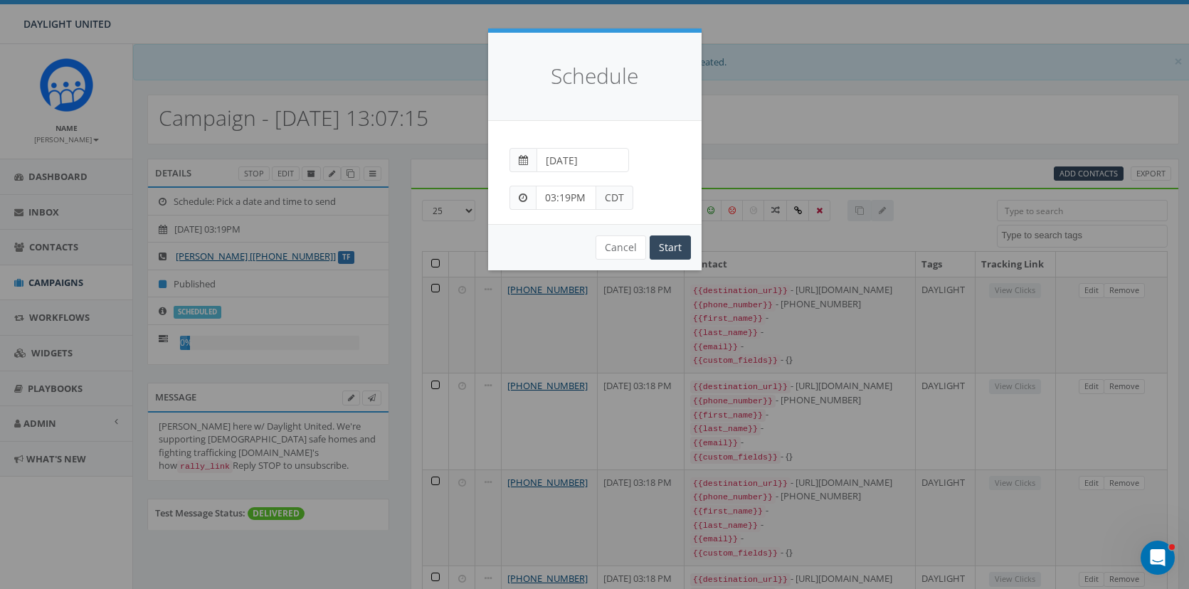
click at [576, 166] on input "[DATE]" at bounding box center [582, 160] width 92 height 24
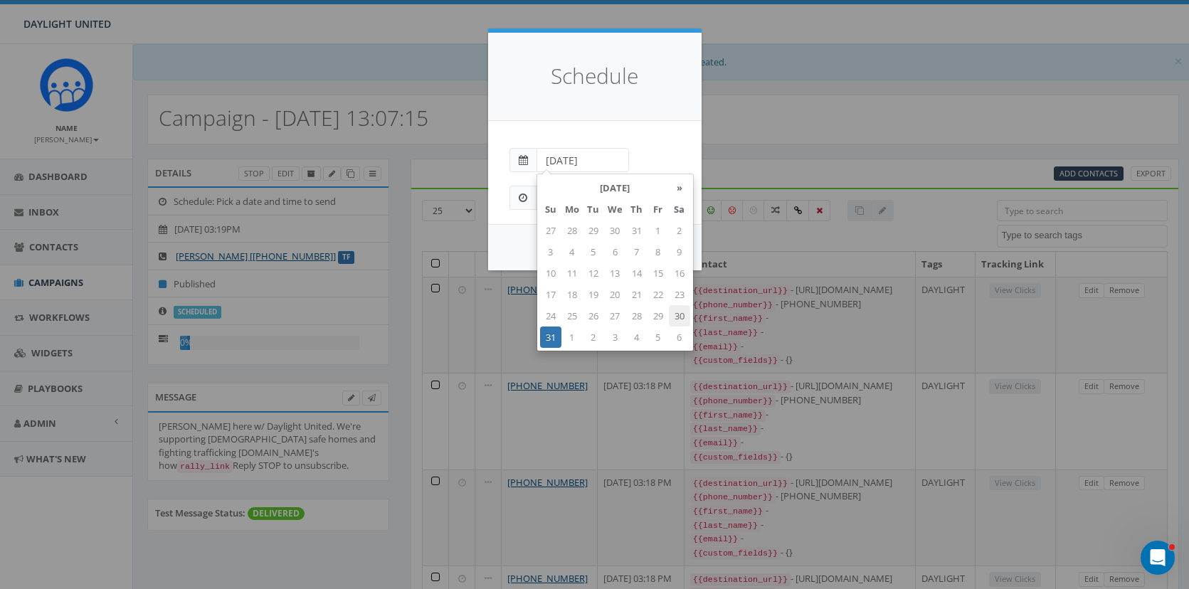
click at [674, 314] on td "30" at bounding box center [679, 315] width 21 height 21
type input "[DATE]"
click at [650, 137] on div "[DATE]" at bounding box center [595, 154] width 192 height 38
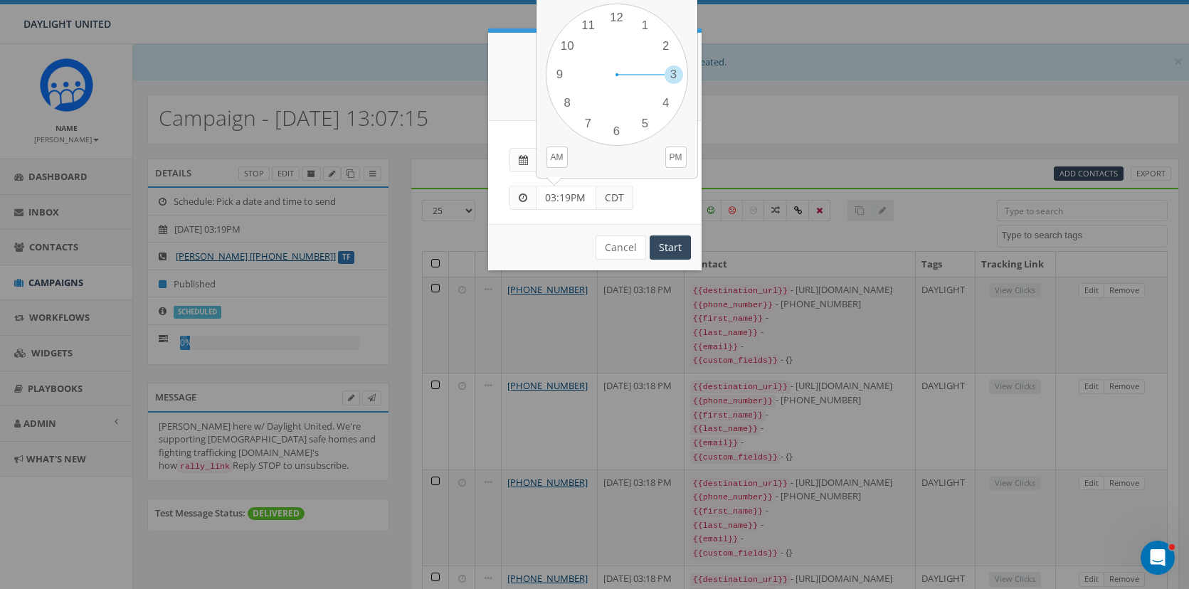
click at [563, 196] on input "03:19PM" at bounding box center [566, 198] width 60 height 24
drag, startPoint x: 667, startPoint y: 72, endPoint x: 661, endPoint y: 107, distance: 35.4
click at [661, 107] on div "1 2 3 4 5 6 7 8 9 10 11 12 00 05 10 15 20 25 30 35 40 45 50 55" at bounding box center [617, 75] width 142 height 142
click at [555, 201] on input "03:19PM" at bounding box center [566, 198] width 60 height 24
click at [570, 197] on input "03:19PM" at bounding box center [566, 198] width 60 height 24
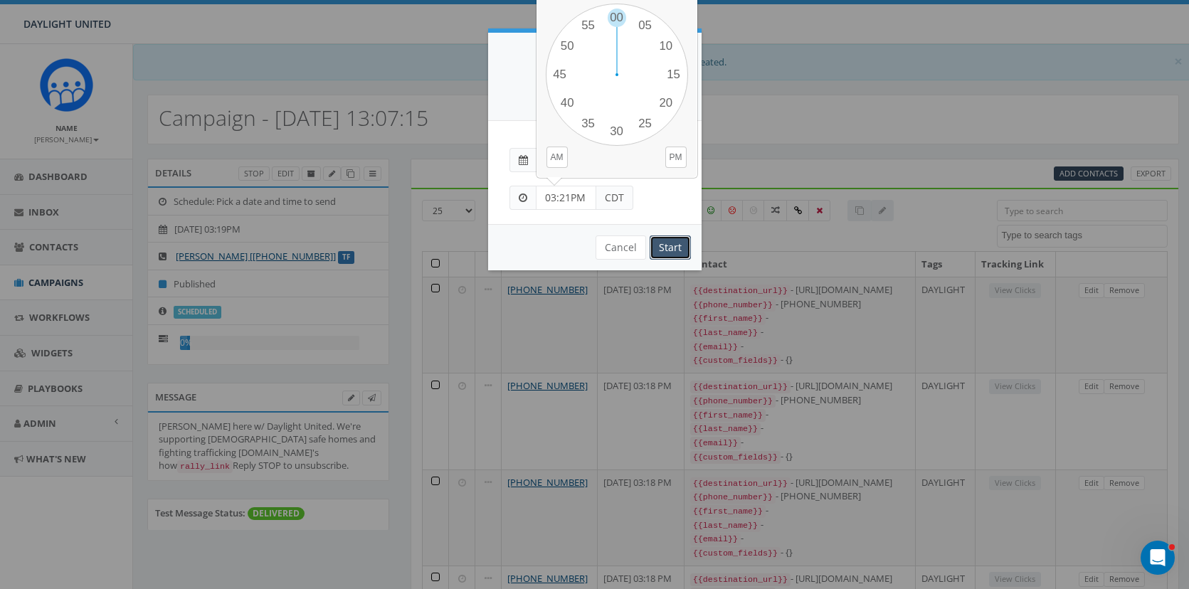
click at [672, 246] on input "Start" at bounding box center [670, 247] width 41 height 24
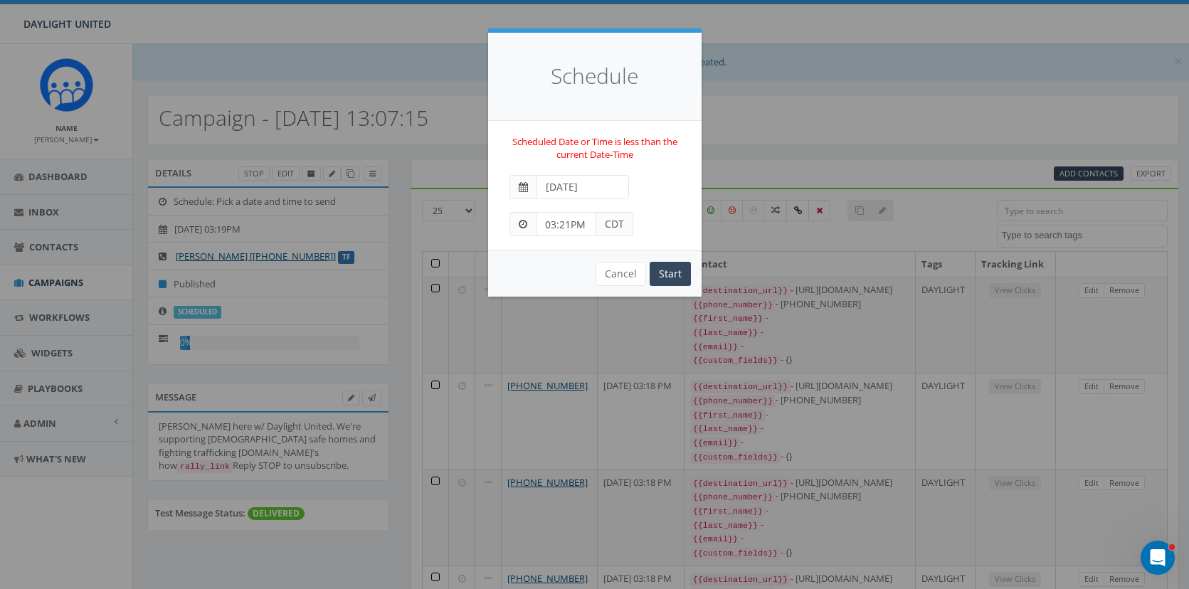
click at [567, 227] on input "03:21PM" at bounding box center [566, 224] width 60 height 24
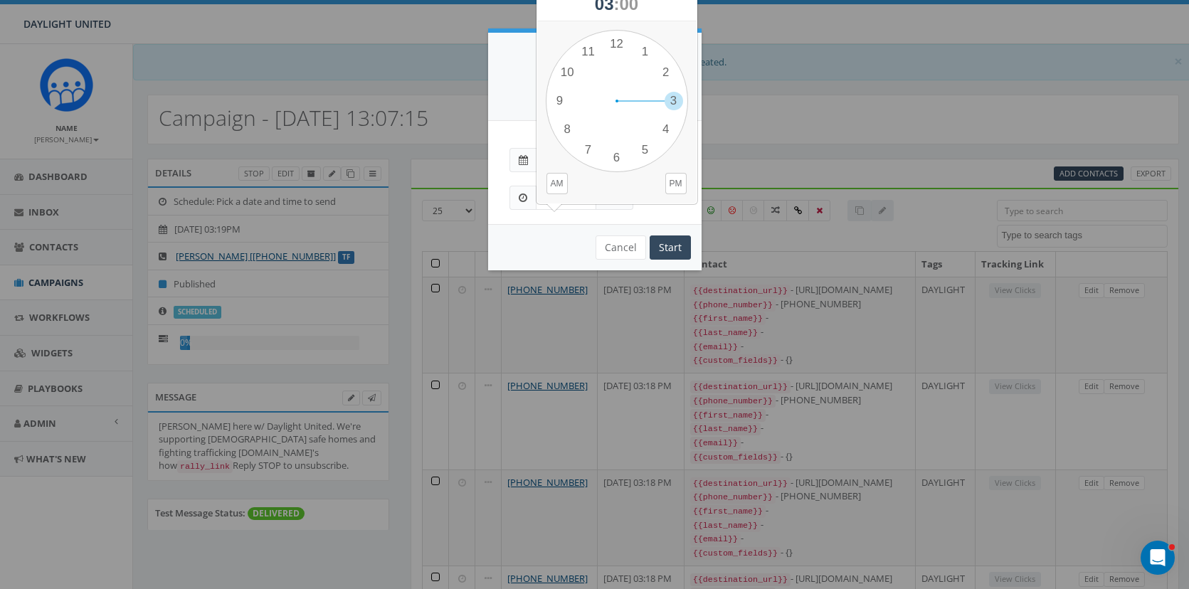
click at [639, 6] on span "00" at bounding box center [629, 3] width 19 height 19
drag, startPoint x: 615, startPoint y: 41, endPoint x: 648, endPoint y: 164, distance: 126.8
click at [648, 164] on div "1 2 3 4 5 6 7 8 9 10 11 12 00 05 10 15 20 25 30 35 40 45 50 55" at bounding box center [617, 101] width 142 height 142
type input "03:26PM"
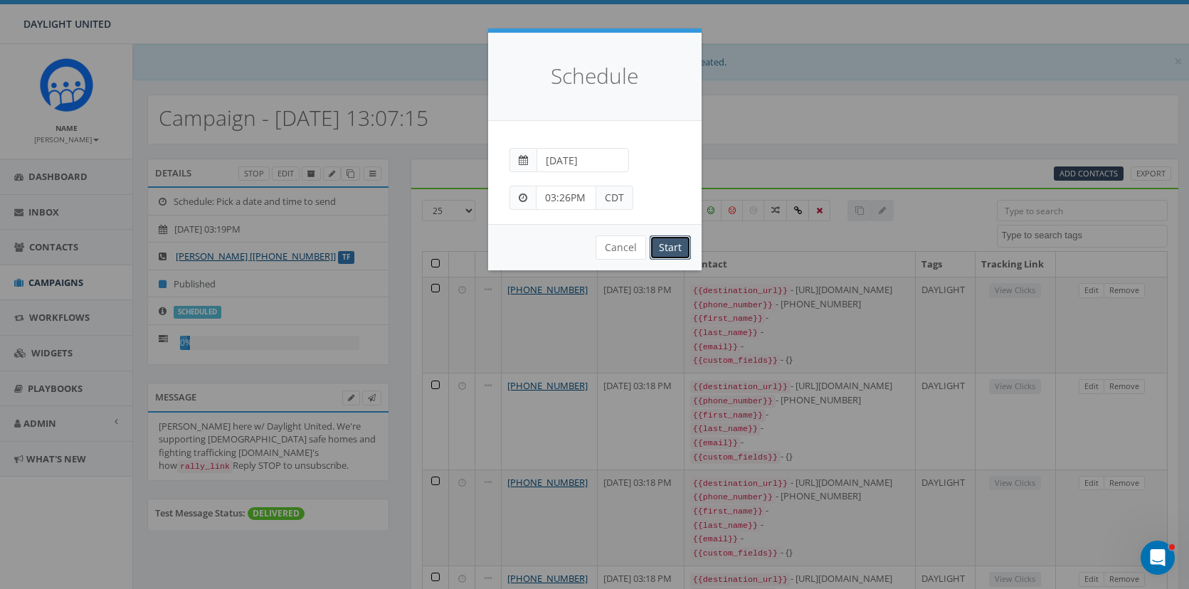
click at [667, 245] on input "Start" at bounding box center [670, 247] width 41 height 24
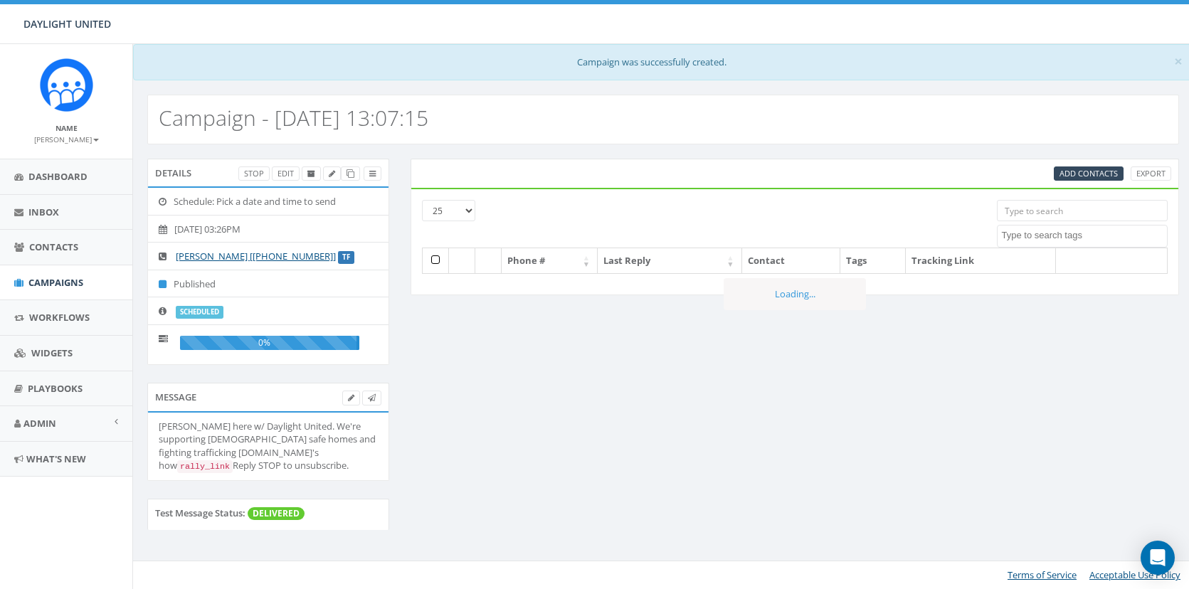
select select
